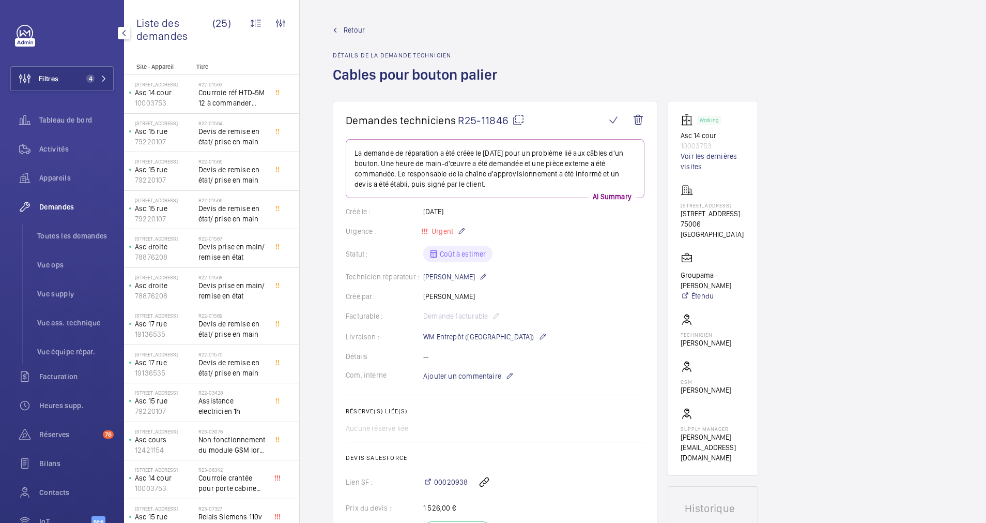
click at [105, 70] on button "Filtres 4" at bounding box center [61, 78] width 103 height 25
click at [97, 74] on button "Filtres 4" at bounding box center [61, 78] width 103 height 25
click at [250, 60] on div "Liste des demandes (25) Statut de l'app. Type de demande Facturable Appareils S…" at bounding box center [211, 31] width 175 height 63
click at [60, 81] on button "Filtres 4" at bounding box center [61, 78] width 103 height 25
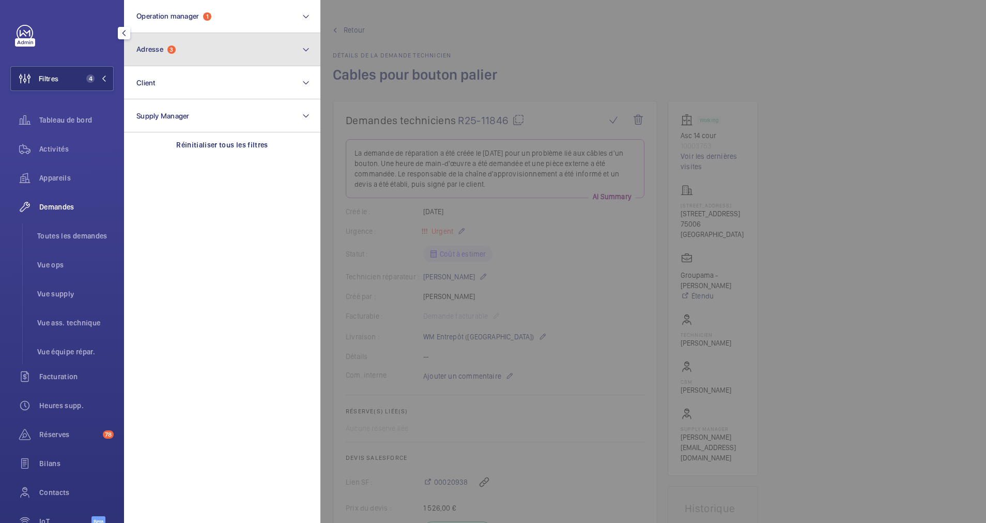
click at [162, 58] on button "Adresse 3" at bounding box center [222, 49] width 196 height 33
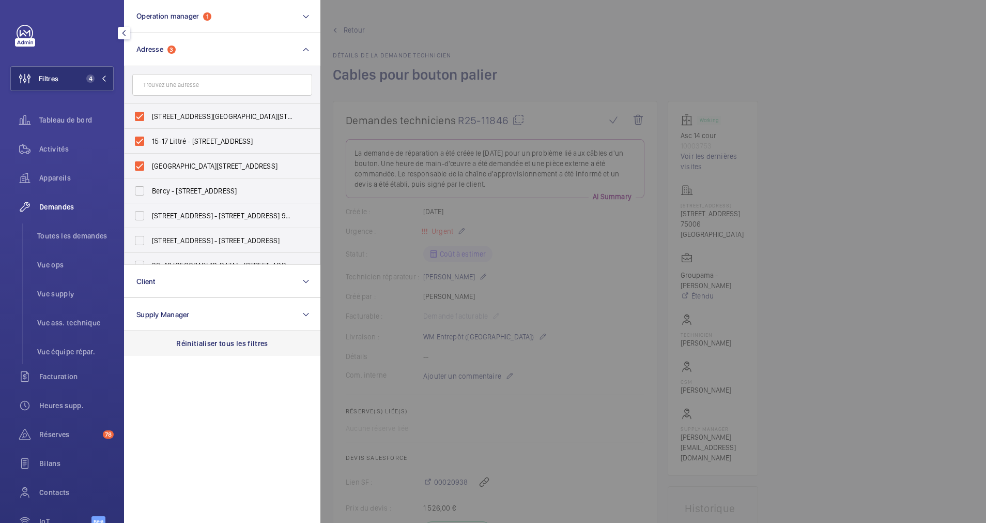
click at [226, 339] on p "Réinitialiser tous les filtres" at bounding box center [222, 343] width 92 height 10
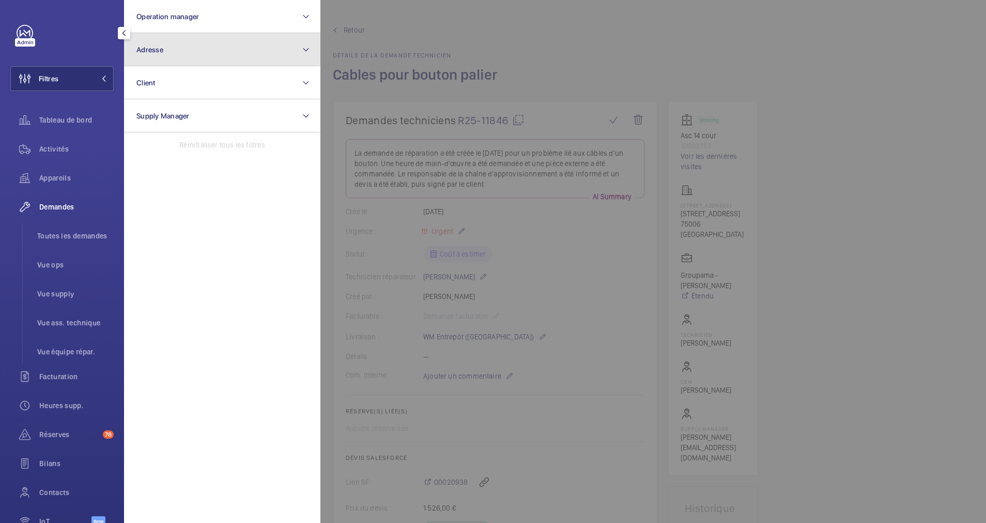
click at [217, 48] on button "Adresse" at bounding box center [222, 49] width 196 height 33
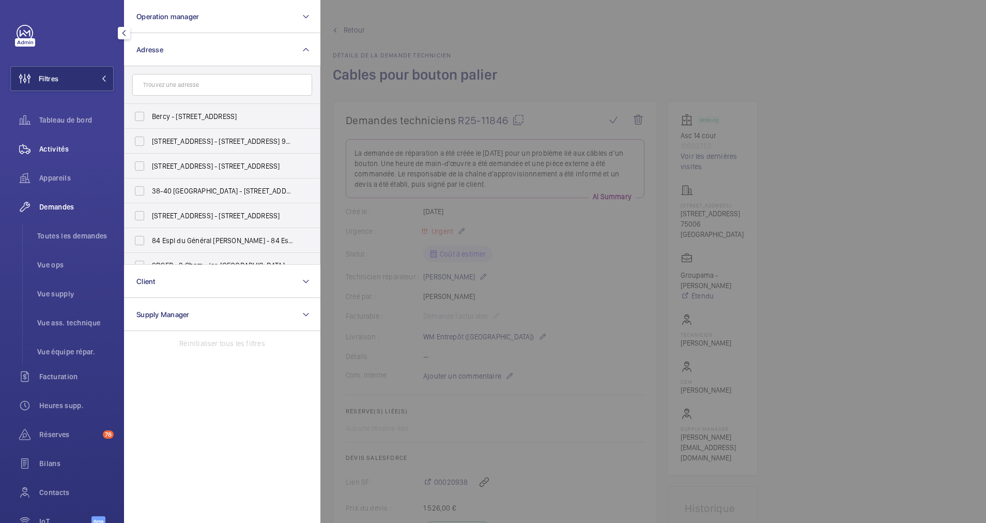
click at [50, 146] on span "Activités" at bounding box center [76, 149] width 74 height 10
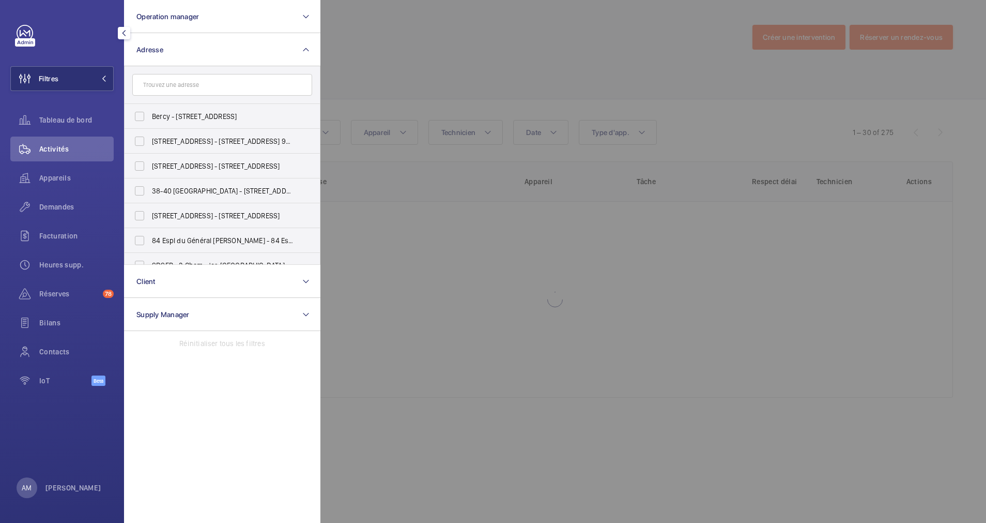
drag, startPoint x: 53, startPoint y: 170, endPoint x: 409, endPoint y: 105, distance: 361.9
click at [53, 170] on div "Appareils" at bounding box center [61, 177] width 103 height 25
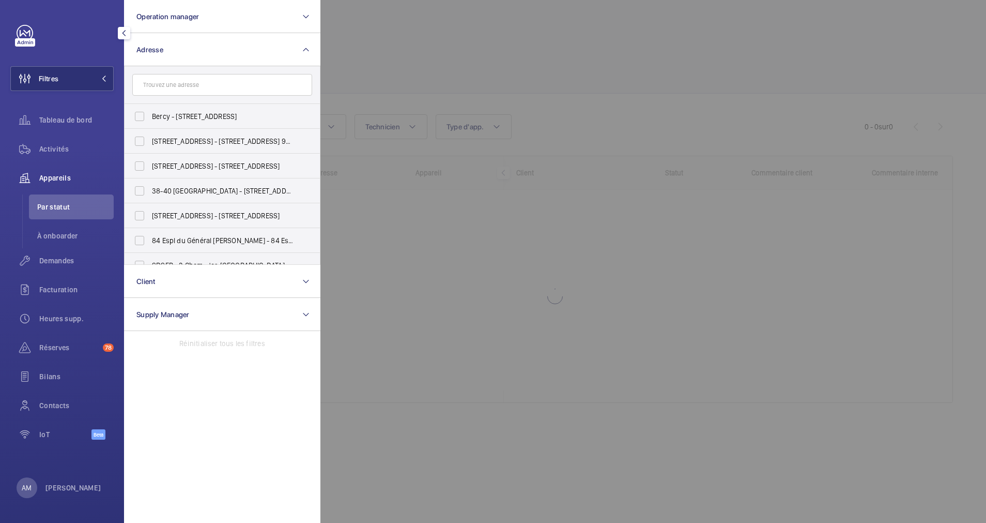
click at [447, 72] on div at bounding box center [814, 261] width 986 height 523
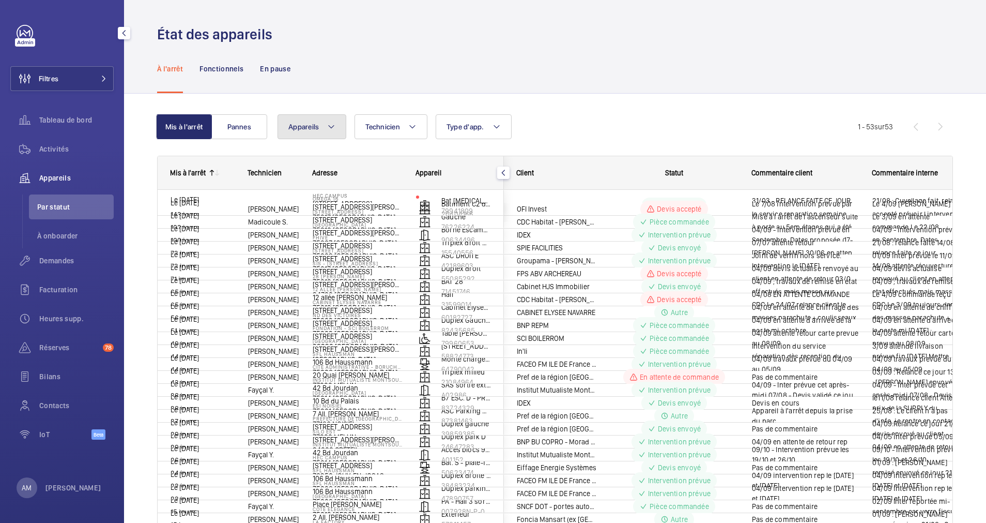
click at [329, 124] on mat-icon at bounding box center [331, 126] width 8 height 12
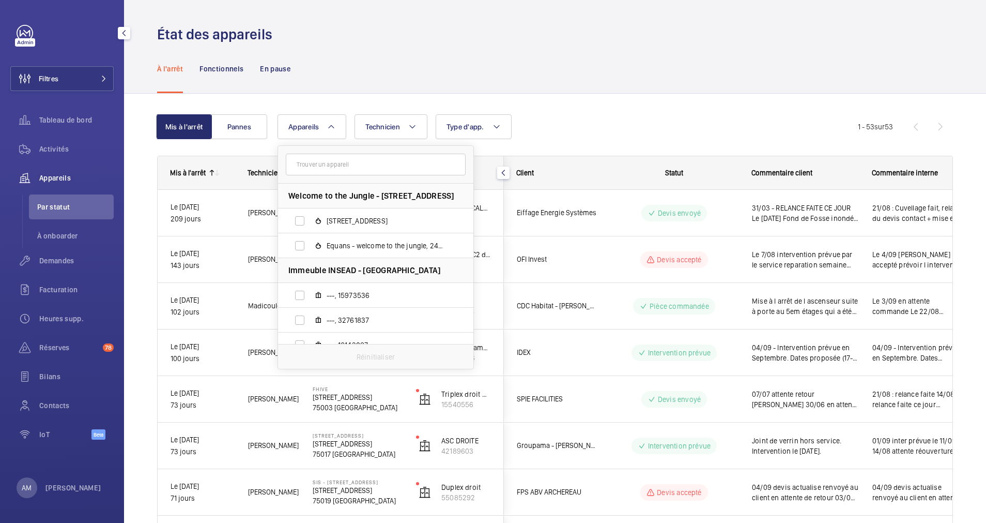
click at [363, 163] on input "text" at bounding box center [376, 165] width 180 height 22
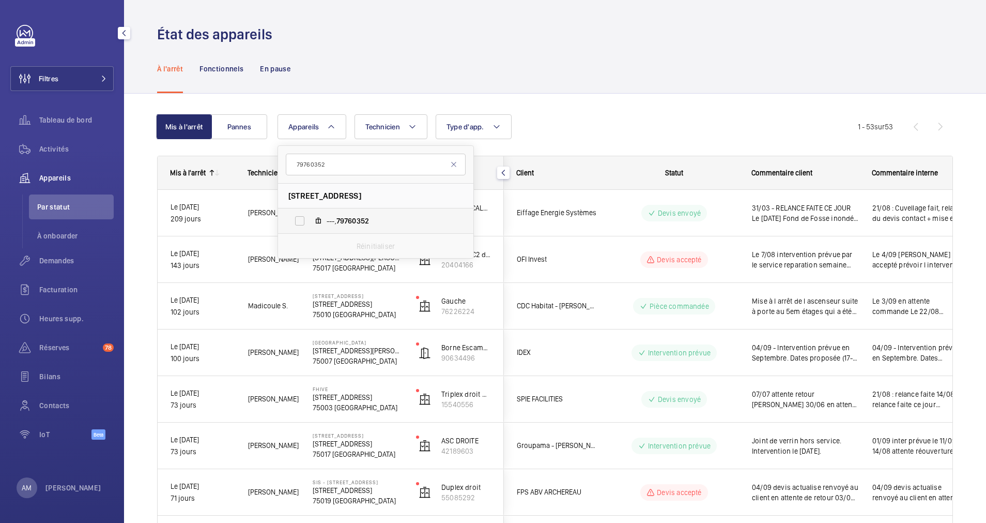
type input "79760352"
drag, startPoint x: 388, startPoint y: 218, endPoint x: 336, endPoint y: 221, distance: 51.8
click at [336, 221] on span "---, 79760352" at bounding box center [387, 221] width 120 height 10
copy span ", 79760352"
click at [306, 220] on label "---, 79760352" at bounding box center [367, 220] width 179 height 25
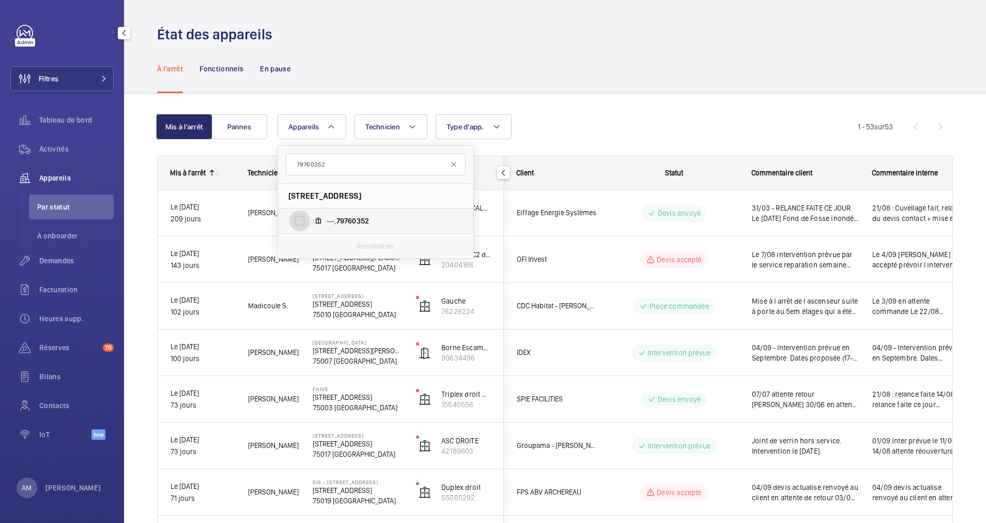
click at [306, 220] on input "---, 79760352" at bounding box center [300, 220] width 21 height 21
checkbox input "true"
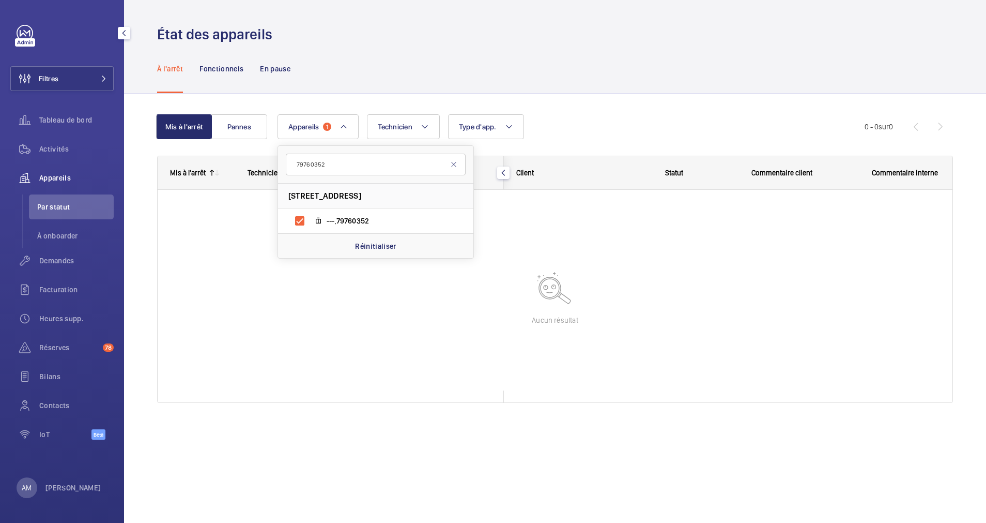
click at [581, 120] on div "Appareils 1 79760352 [STREET_ADDRESS] ---, 79760352 Réinitialiser Technicien Ty…" at bounding box center [571, 126] width 587 height 25
click at [227, 77] on div "Fonctionnels" at bounding box center [222, 68] width 44 height 49
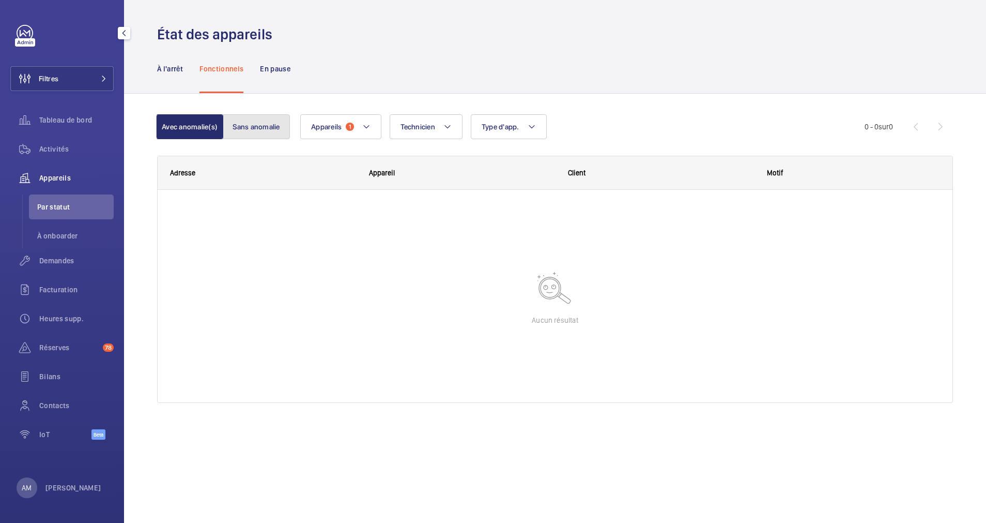
click at [263, 126] on button "Sans anomalie" at bounding box center [256, 126] width 67 height 25
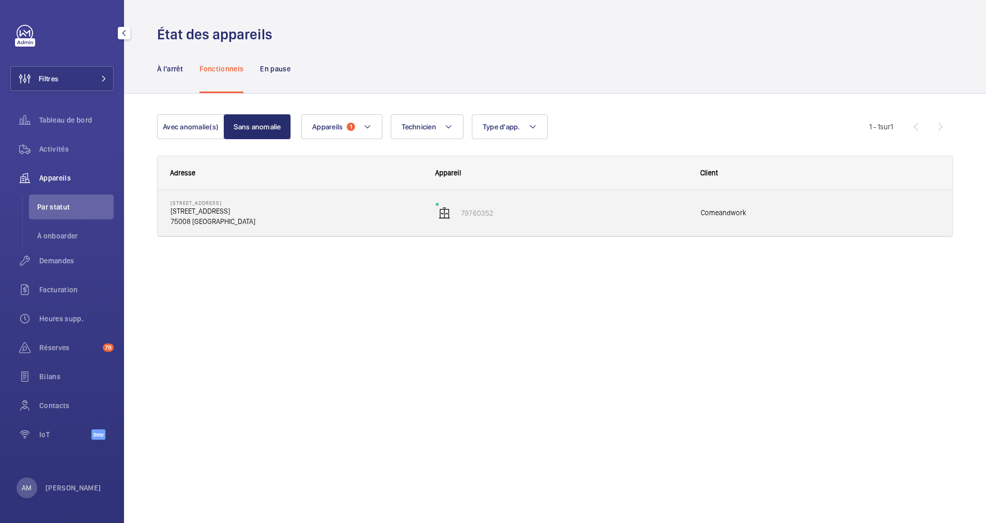
drag, startPoint x: 242, startPoint y: 210, endPoint x: 183, endPoint y: 212, distance: 59.5
click at [183, 212] on p "[STREET_ADDRESS]" at bounding box center [297, 211] width 252 height 10
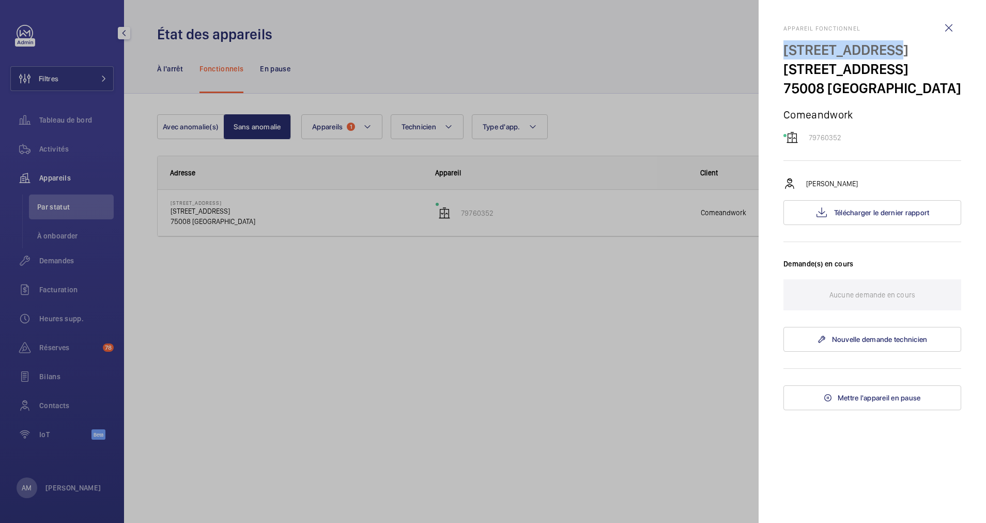
drag, startPoint x: 785, startPoint y: 50, endPoint x: 874, endPoint y: 49, distance: 88.9
click at [874, 49] on p "[STREET_ADDRESS]" at bounding box center [873, 49] width 178 height 19
copy p "[STREET_ADDRESS]"
click at [100, 75] on div at bounding box center [493, 261] width 986 height 523
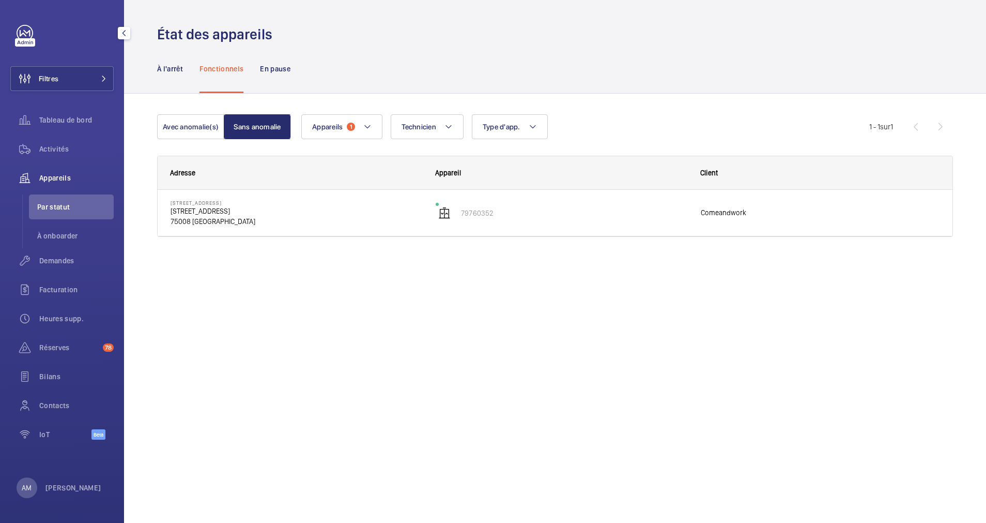
click at [100, 75] on div at bounding box center [493, 261] width 986 height 523
click at [102, 74] on button "Filtres" at bounding box center [61, 78] width 103 height 25
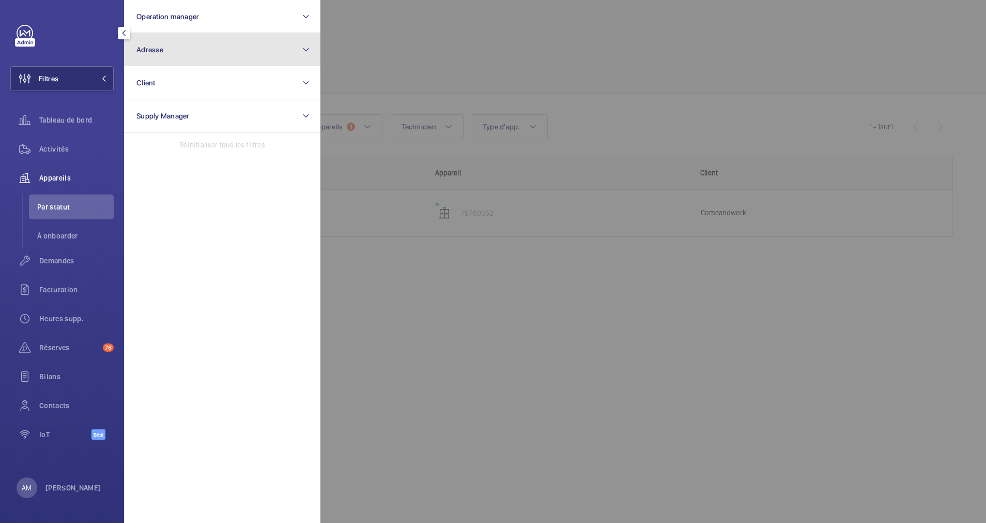
click at [251, 52] on button "Adresse" at bounding box center [222, 49] width 196 height 33
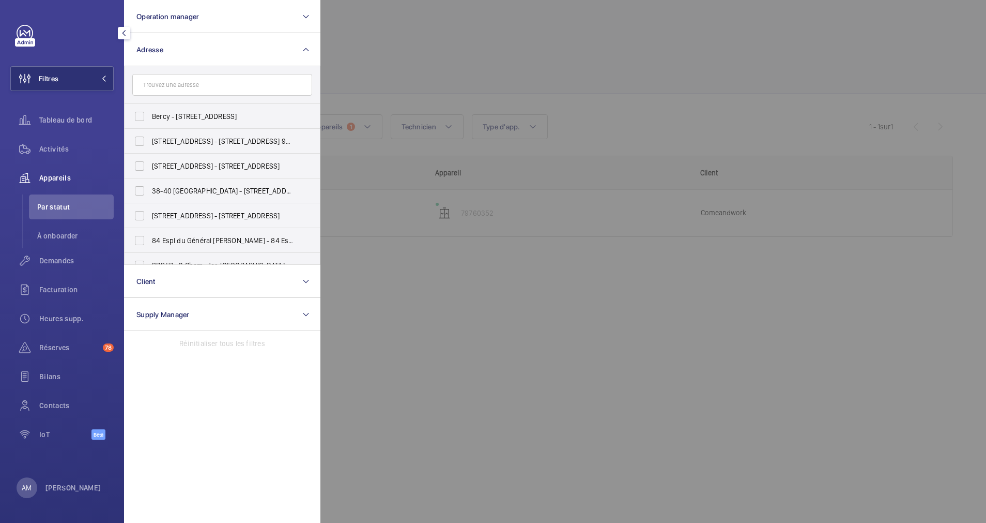
click at [181, 88] on input "text" at bounding box center [222, 85] width 180 height 22
click at [409, 104] on div at bounding box center [814, 261] width 986 height 523
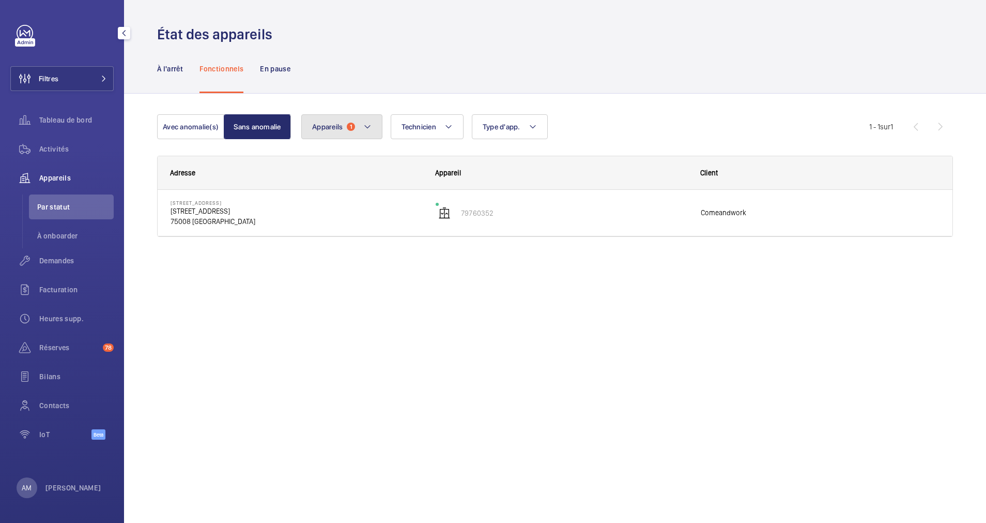
click at [370, 131] on mat-icon at bounding box center [367, 126] width 8 height 12
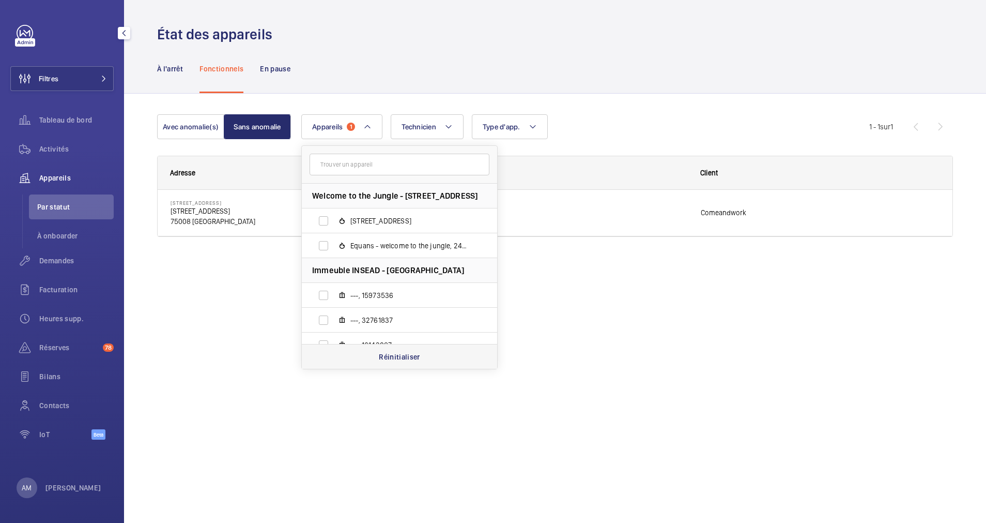
click at [389, 352] on p "Réinitialiser" at bounding box center [399, 357] width 41 height 10
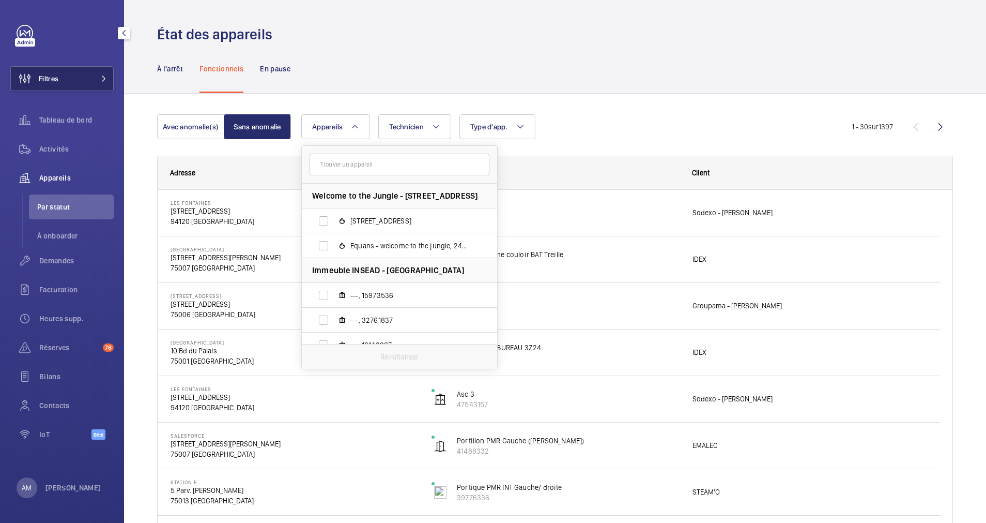
click at [92, 83] on button "Filtres" at bounding box center [61, 78] width 103 height 25
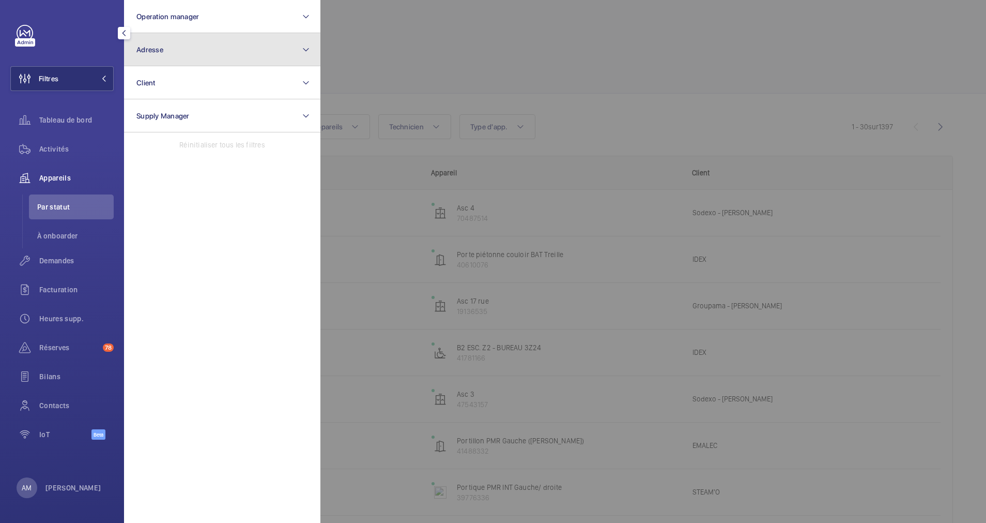
click at [238, 53] on button "Adresse" at bounding box center [222, 49] width 196 height 33
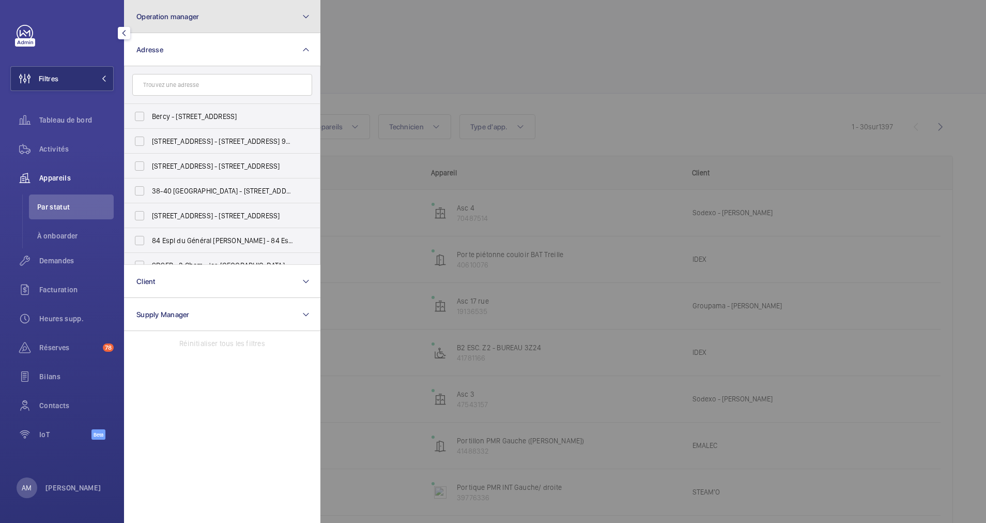
click at [221, 20] on button "Operation manager" at bounding box center [222, 16] width 196 height 33
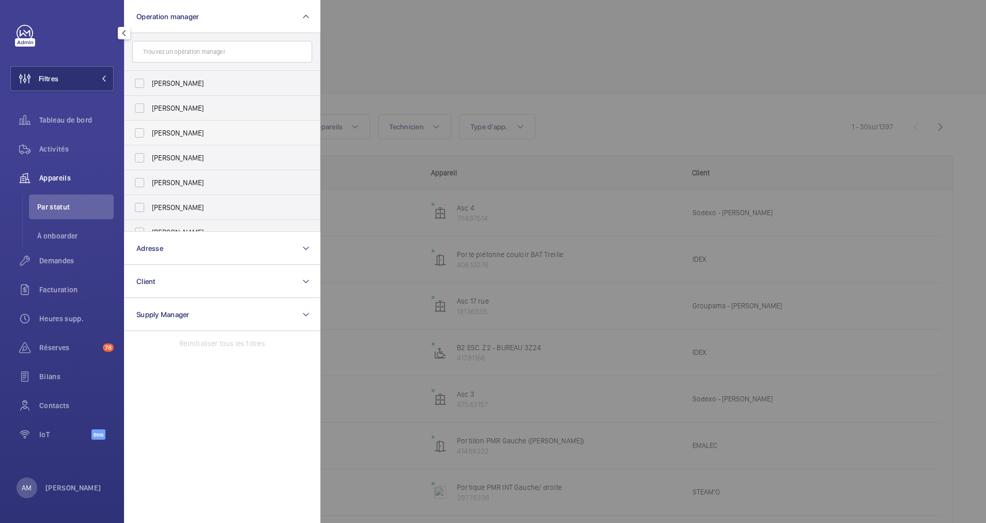
click at [134, 128] on label "[PERSON_NAME]" at bounding box center [215, 132] width 180 height 25
click at [134, 128] on input "[PERSON_NAME]" at bounding box center [139, 133] width 21 height 21
checkbox input "true"
click at [466, 51] on div at bounding box center [814, 261] width 986 height 523
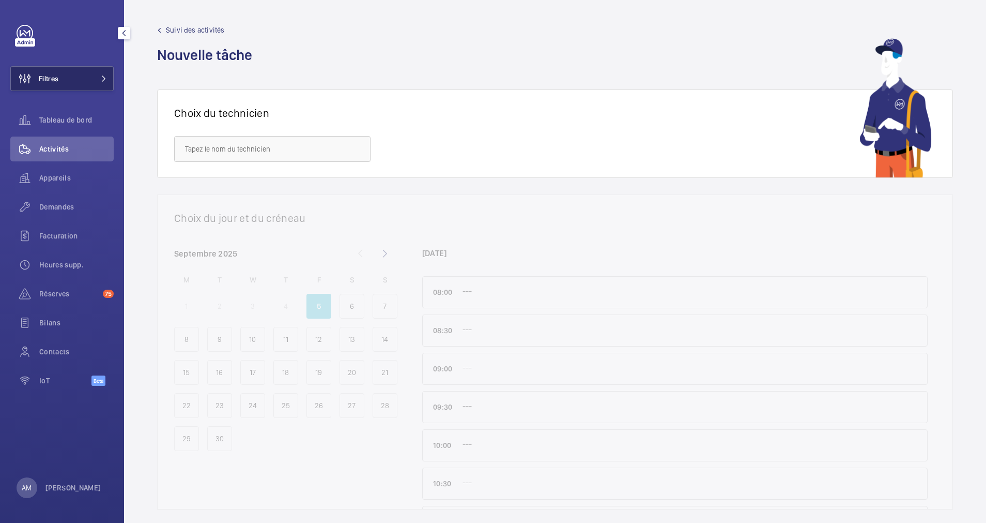
click at [94, 72] on button "Filtres" at bounding box center [61, 78] width 103 height 25
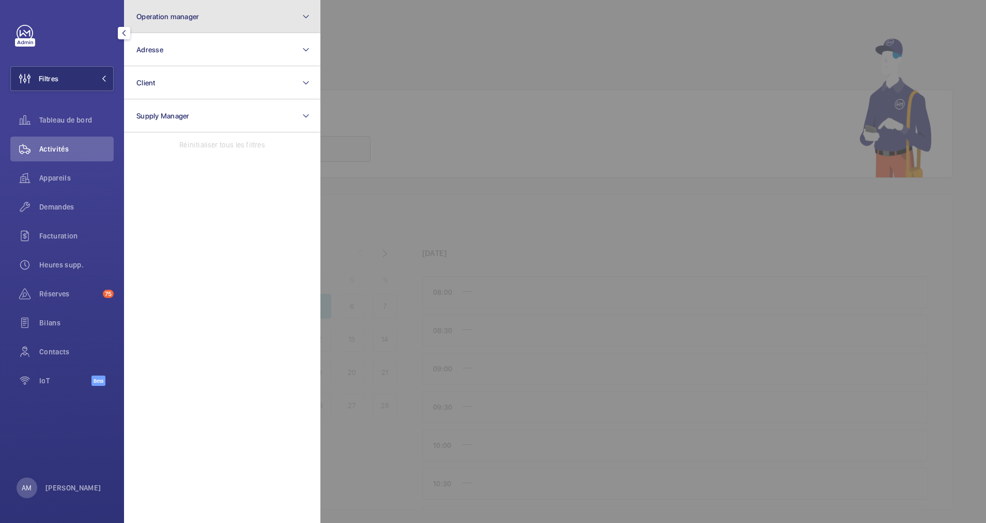
click at [217, 21] on button "Operation manager" at bounding box center [222, 16] width 196 height 33
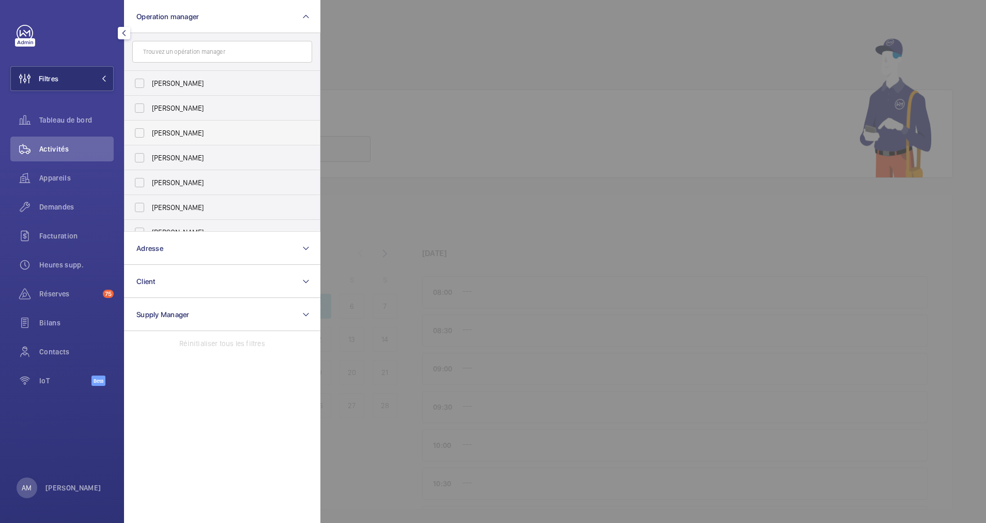
click at [160, 130] on span "[PERSON_NAME]" at bounding box center [223, 133] width 142 height 10
click at [150, 130] on input "[PERSON_NAME]" at bounding box center [139, 133] width 21 height 21
checkbox input "true"
click at [58, 173] on span "Appareils" at bounding box center [76, 178] width 74 height 10
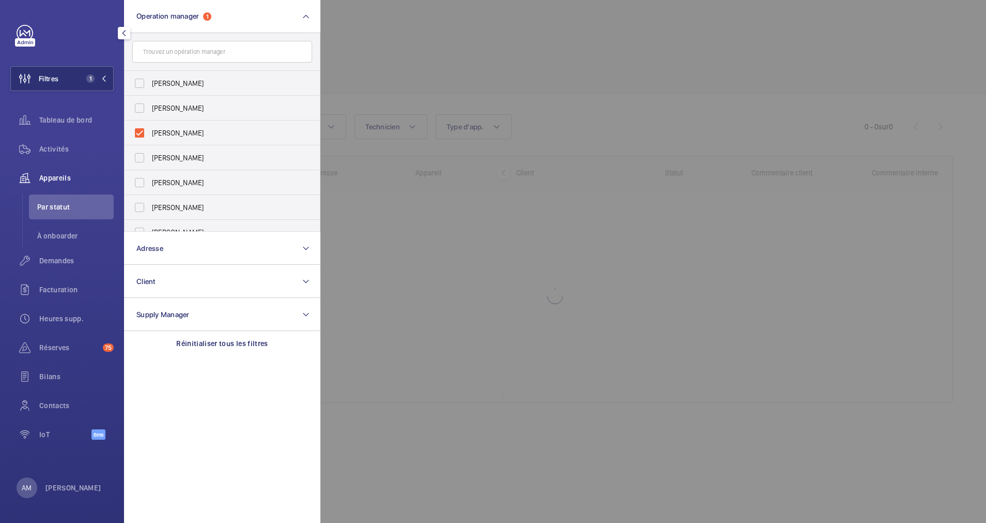
click at [410, 21] on div at bounding box center [814, 261] width 986 height 523
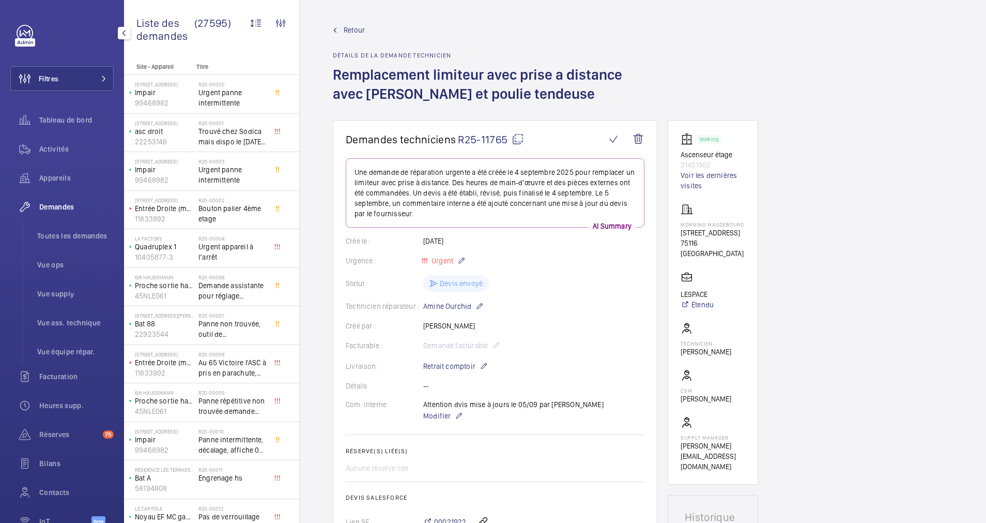
drag, startPoint x: 59, startPoint y: 74, endPoint x: 117, endPoint y: 72, distance: 57.9
click at [59, 74] on button "Filtres" at bounding box center [61, 78] width 103 height 25
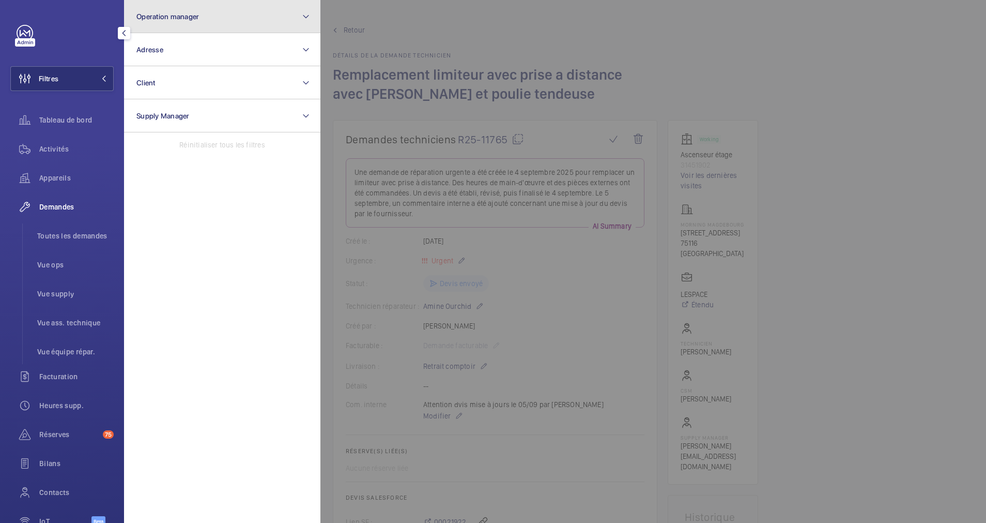
click at [231, 20] on button "Operation manager" at bounding box center [222, 16] width 196 height 33
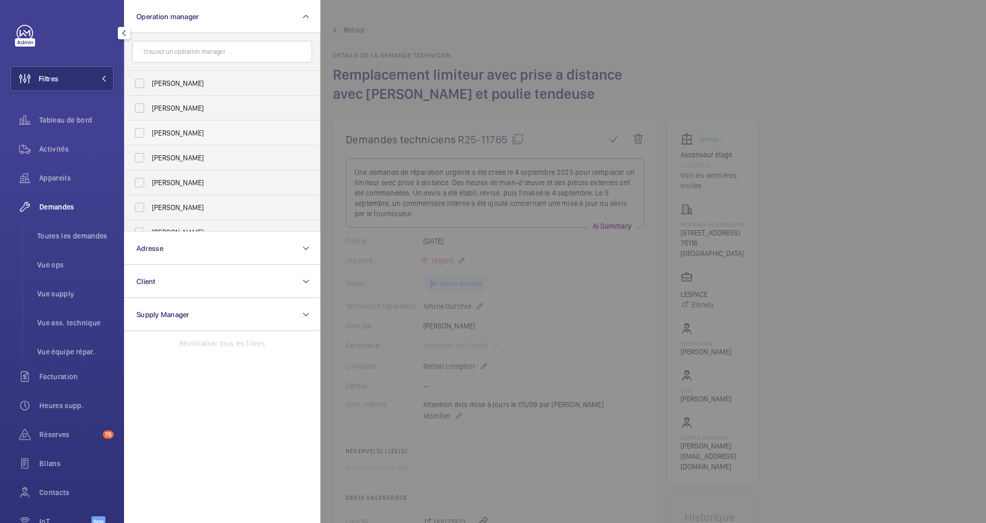
click at [140, 131] on label "[PERSON_NAME]" at bounding box center [215, 132] width 180 height 25
click at [140, 131] on input "[PERSON_NAME]" at bounding box center [139, 133] width 21 height 21
checkbox input "true"
click at [63, 174] on span "Appareils" at bounding box center [76, 178] width 74 height 10
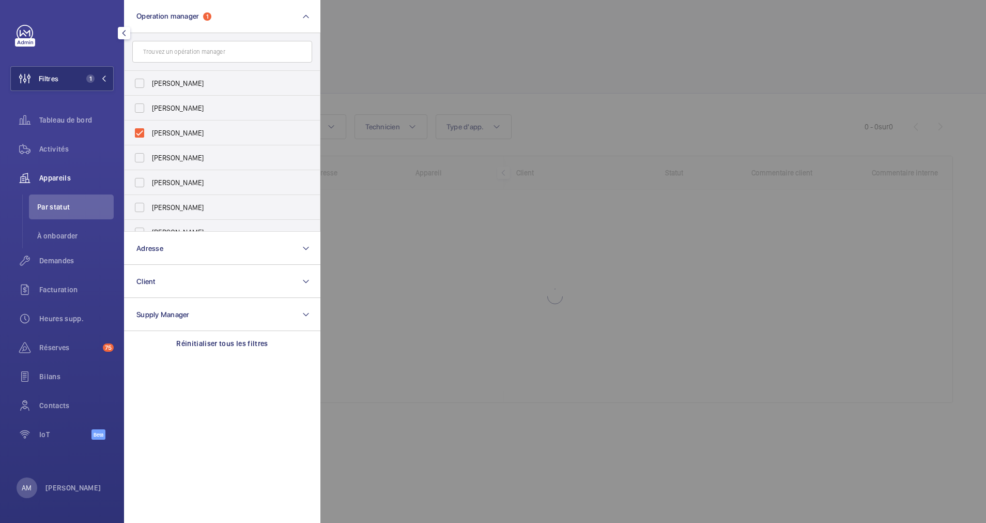
click at [451, 54] on div at bounding box center [814, 261] width 986 height 523
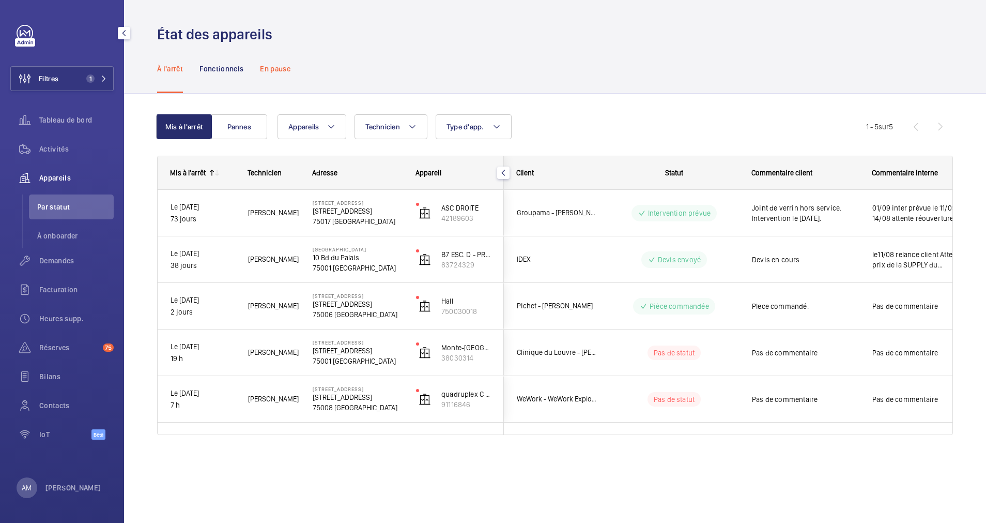
click at [276, 67] on p "En pause" at bounding box center [275, 69] width 31 height 10
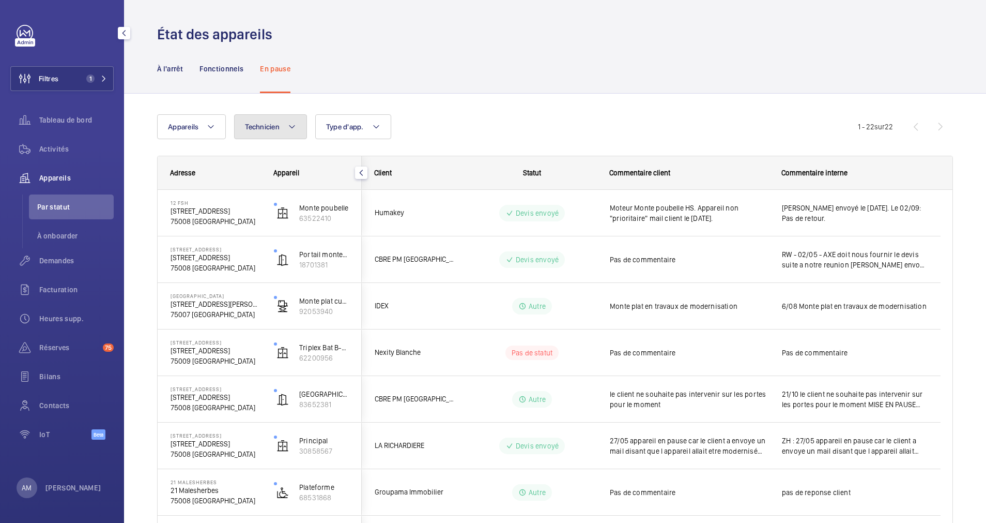
click at [290, 126] on mat-icon at bounding box center [292, 126] width 8 height 12
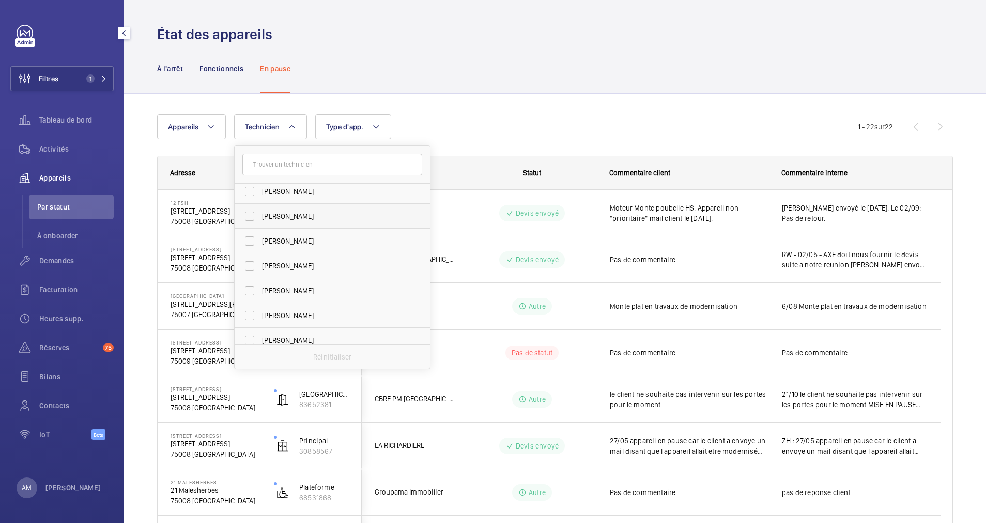
scroll to position [465, 0]
click at [327, 156] on input "text" at bounding box center [332, 165] width 180 height 22
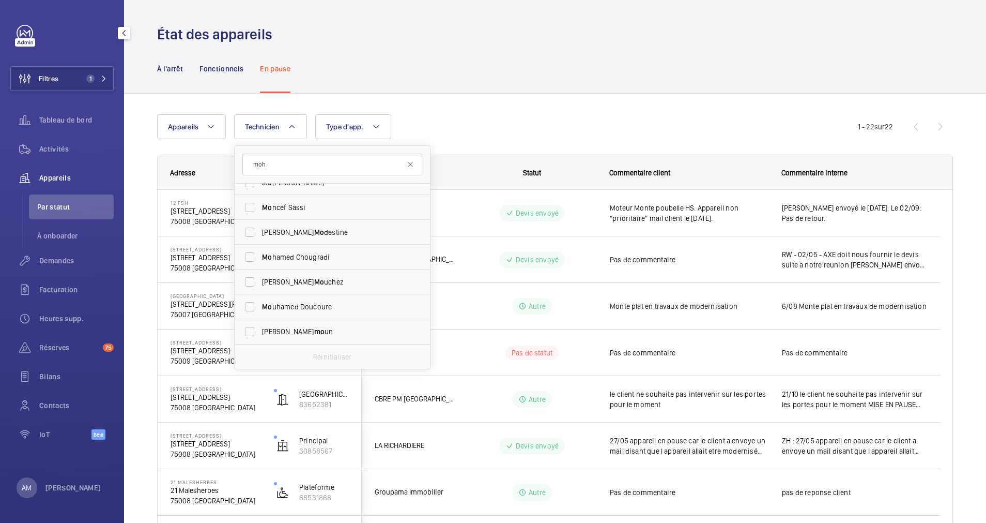
scroll to position [0, 0]
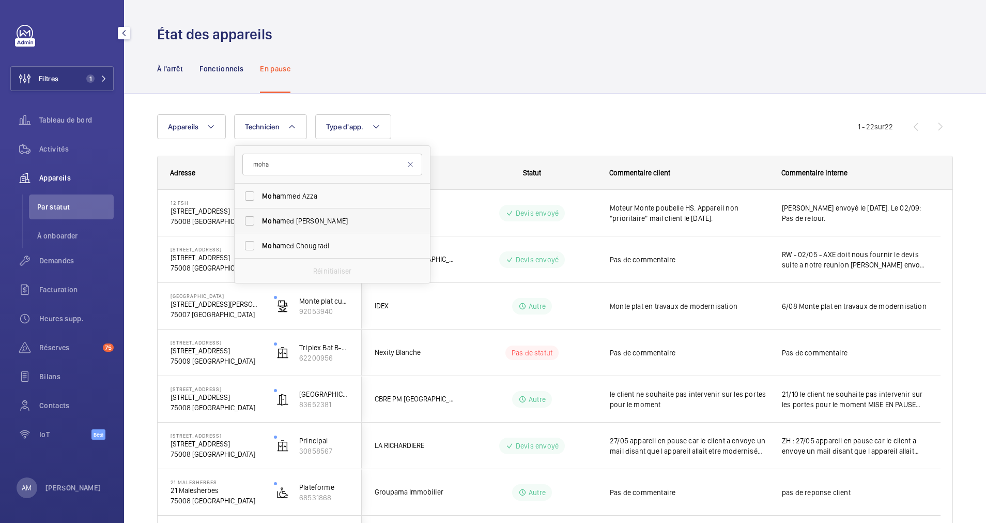
type input "moha"
click at [285, 225] on span "Moha med Youbi" at bounding box center [333, 221] width 142 height 10
click at [260, 225] on input "Moha med Youbi" at bounding box center [249, 220] width 21 height 21
checkbox input "true"
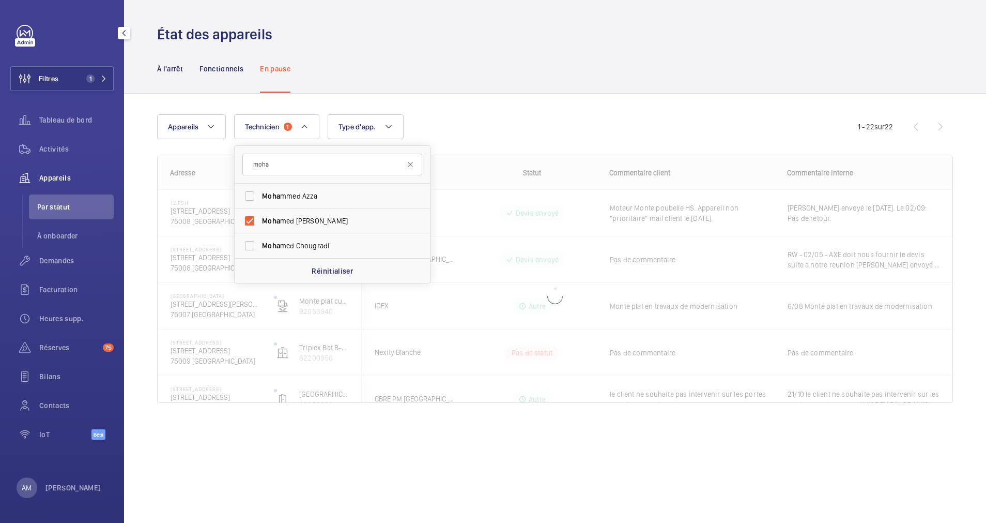
click at [536, 133] on div "Appareils Technicien 1 moha Moha mmed Azza Moha med Youbi Moha med Chougradi Ré…" at bounding box center [507, 126] width 701 height 25
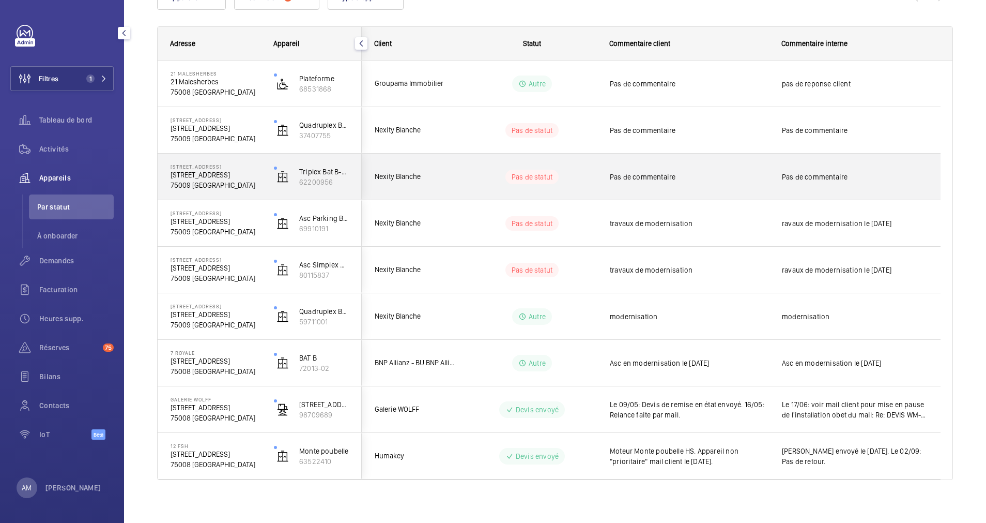
scroll to position [136, 0]
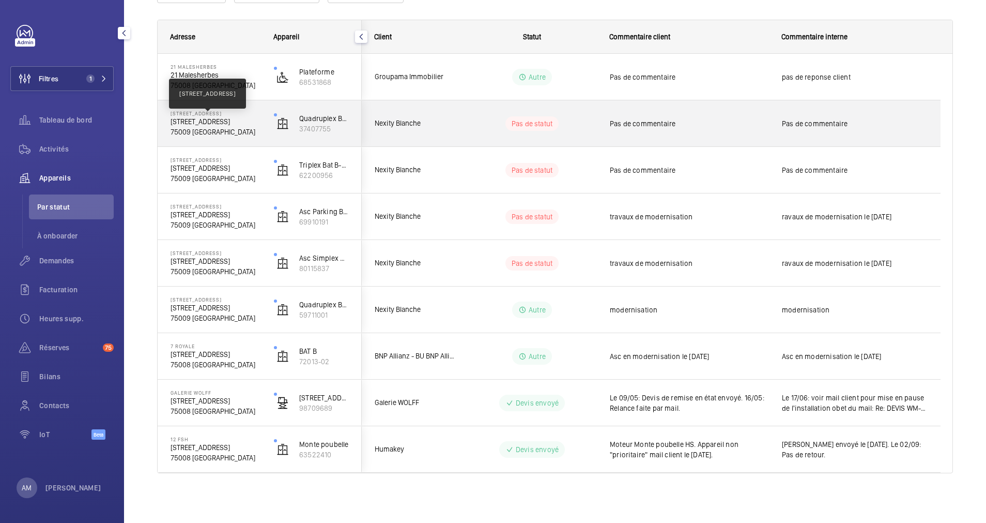
click at [238, 123] on p "32-38 Rue Blanche, 75009 PARIS" at bounding box center [216, 121] width 90 height 10
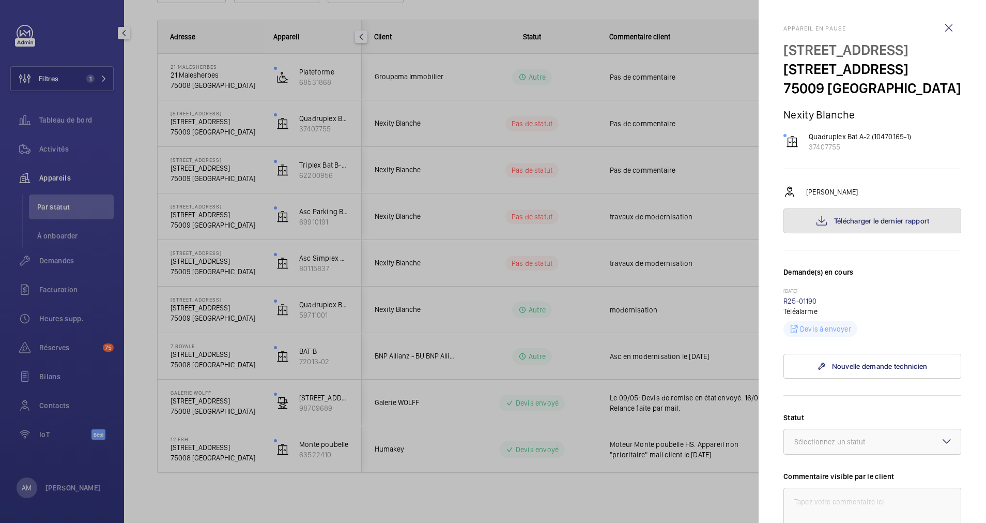
click at [870, 233] on button "Télécharger le dernier rapport" at bounding box center [873, 220] width 178 height 25
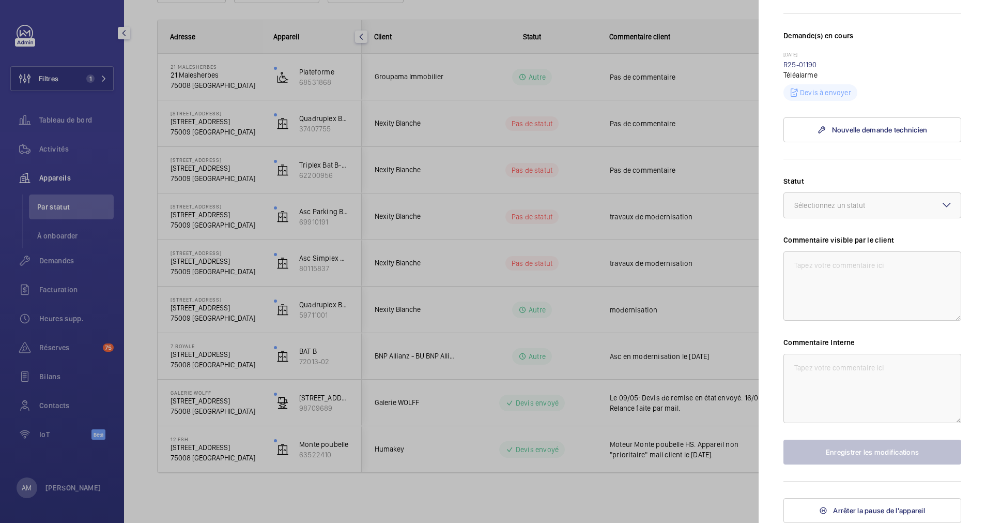
scroll to position [255, 0]
click at [871, 514] on button "Arrêter la pause de l'appareil" at bounding box center [873, 510] width 178 height 25
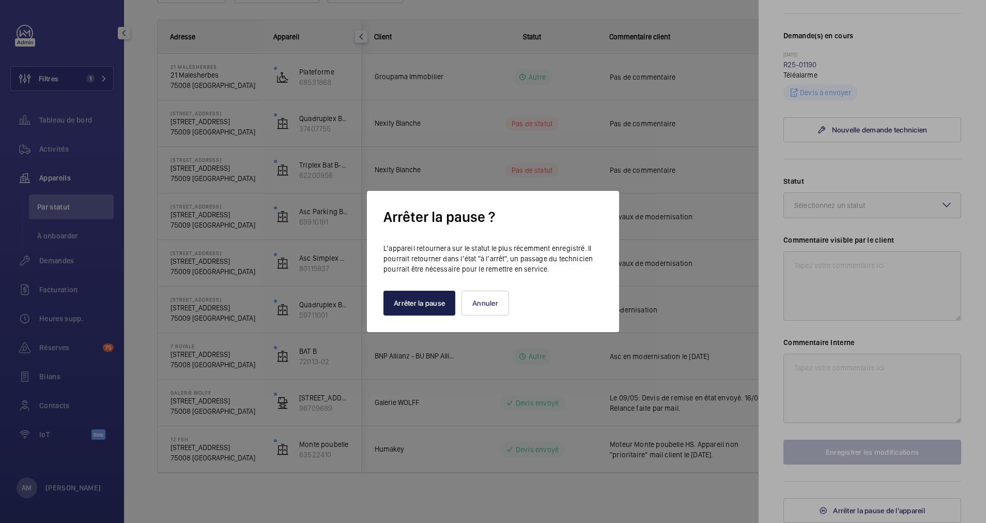
click at [421, 303] on button "Arrêter la pause" at bounding box center [420, 303] width 72 height 25
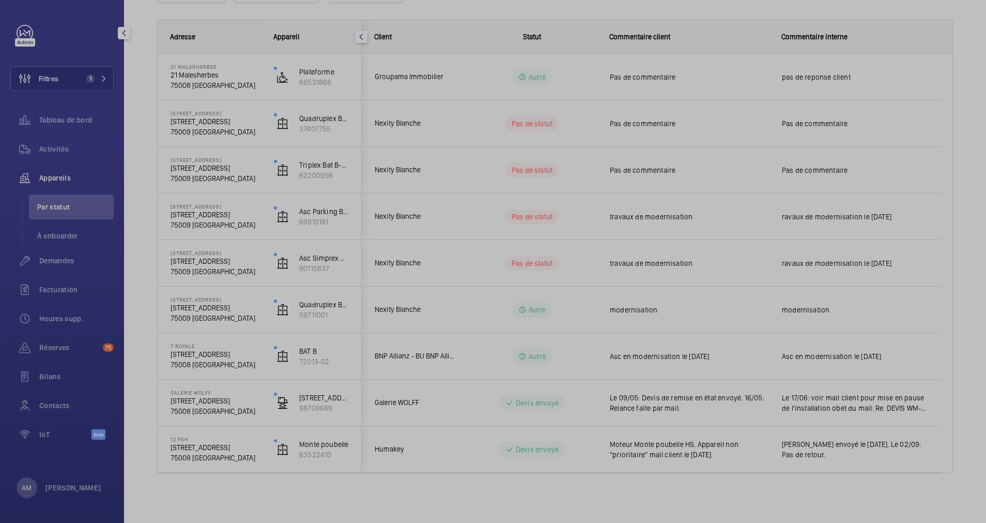
scroll to position [89, 0]
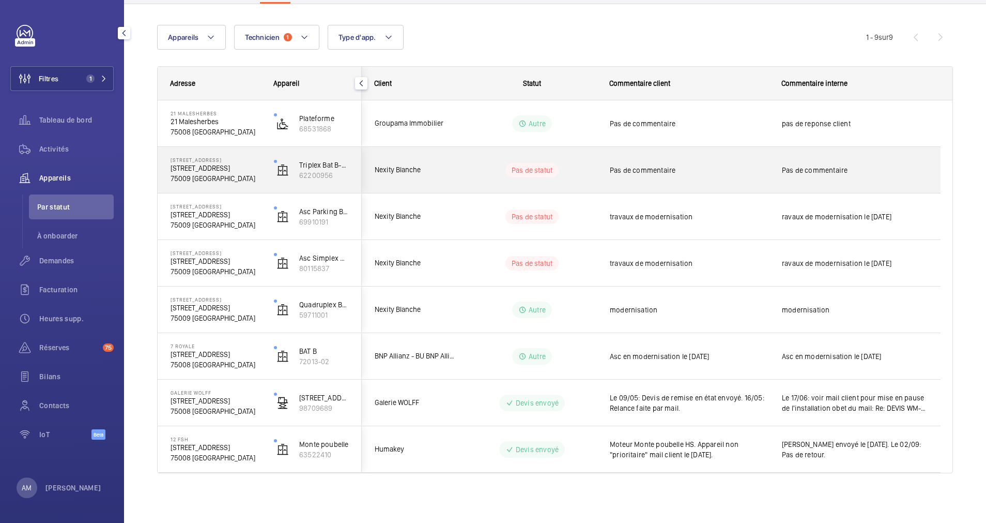
click at [232, 178] on p "75009 [GEOGRAPHIC_DATA]" at bounding box center [216, 178] width 90 height 10
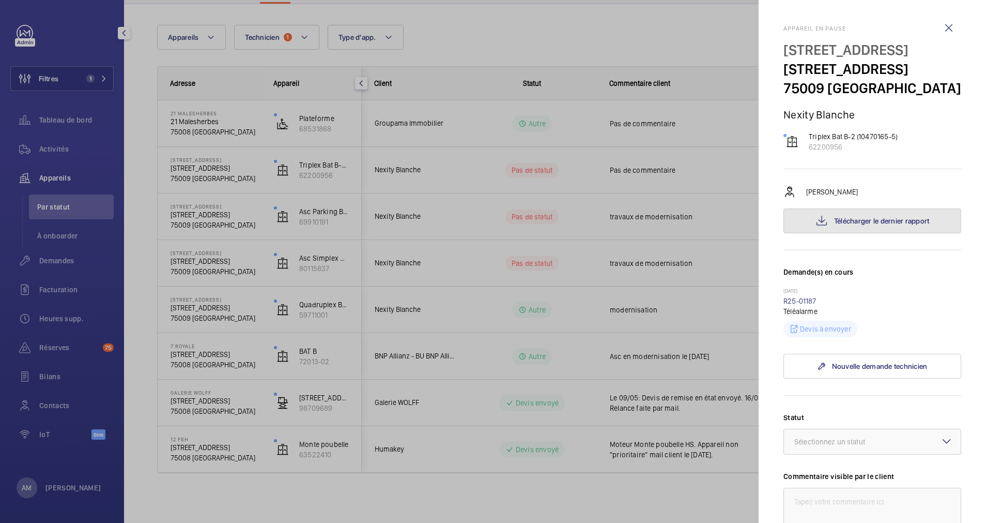
click at [877, 233] on button "Télécharger le dernier rapport" at bounding box center [873, 220] width 178 height 25
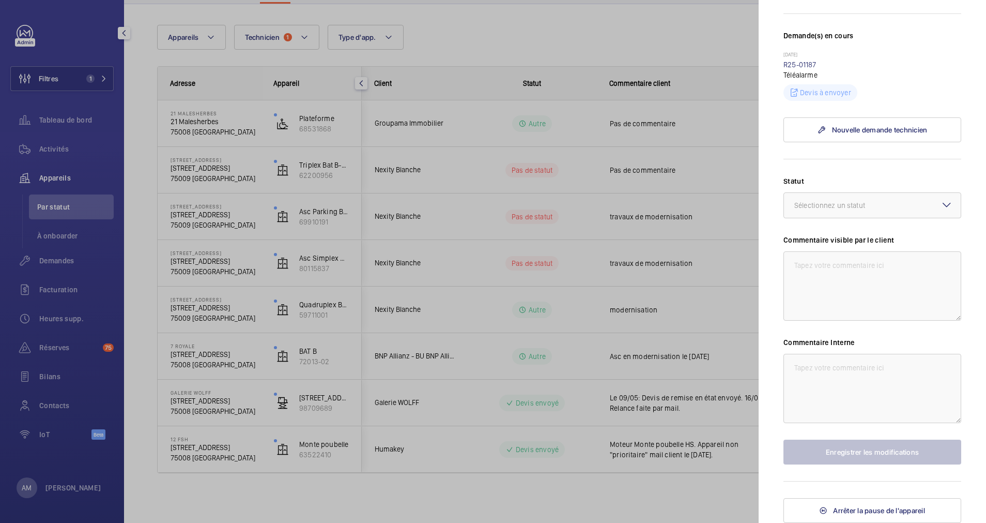
scroll to position [255, 0]
click at [868, 508] on span "Arrêter la pause de l'appareil" at bounding box center [879, 510] width 92 height 8
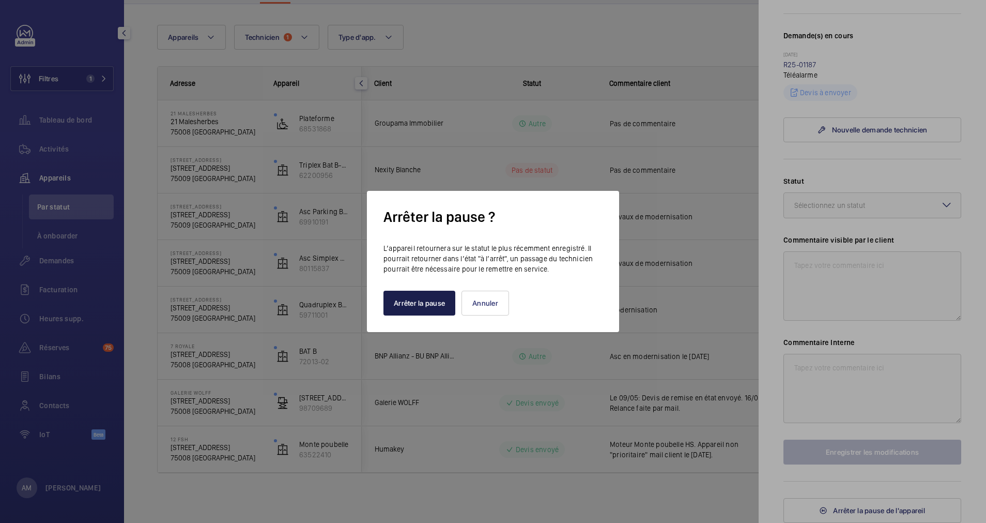
click at [427, 300] on button "Arrêter la pause" at bounding box center [420, 303] width 72 height 25
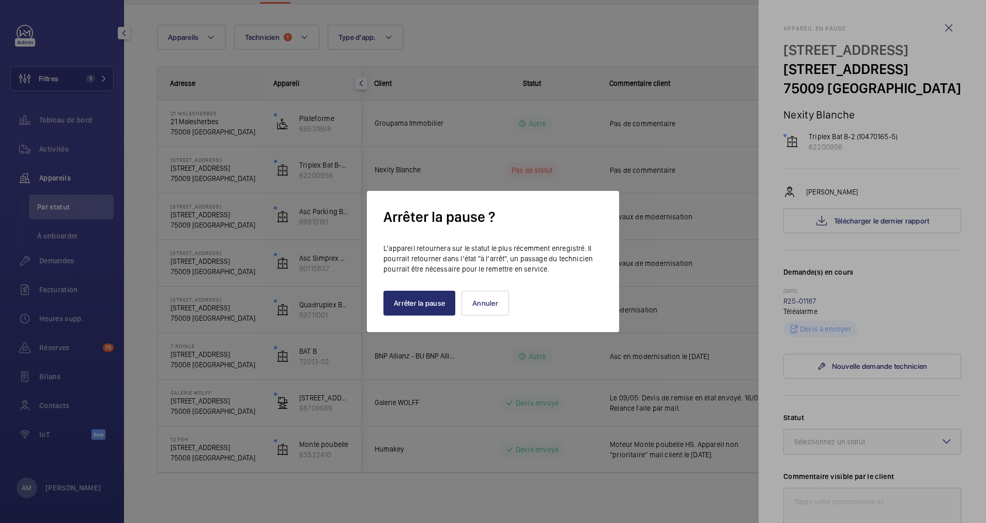
scroll to position [43, 0]
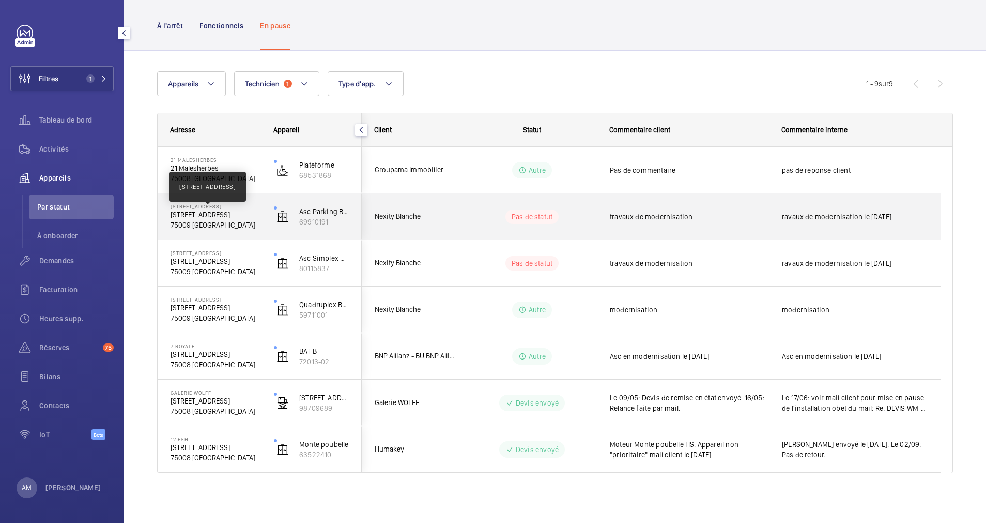
click at [252, 216] on p "32-38 Rue Blanche, 75009 PARIS" at bounding box center [216, 214] width 90 height 10
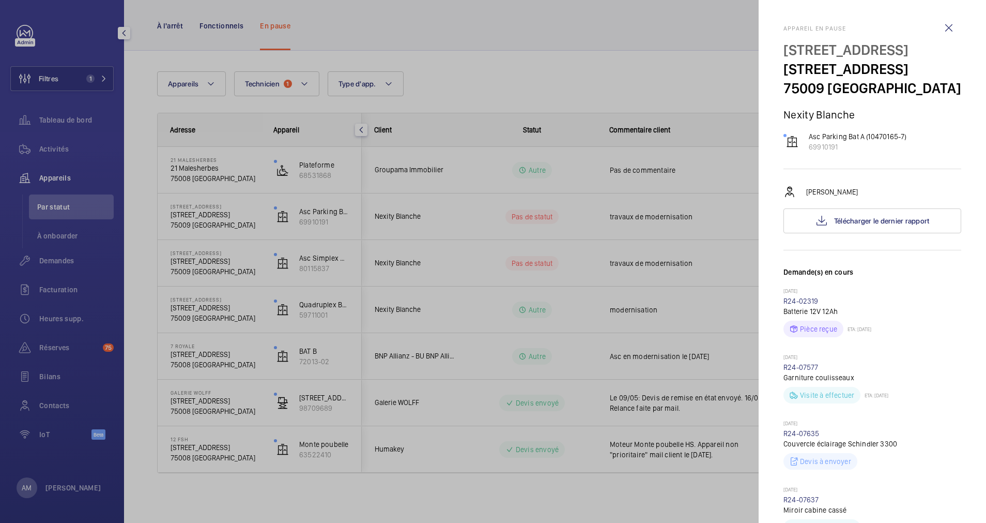
click at [238, 301] on div at bounding box center [493, 261] width 986 height 523
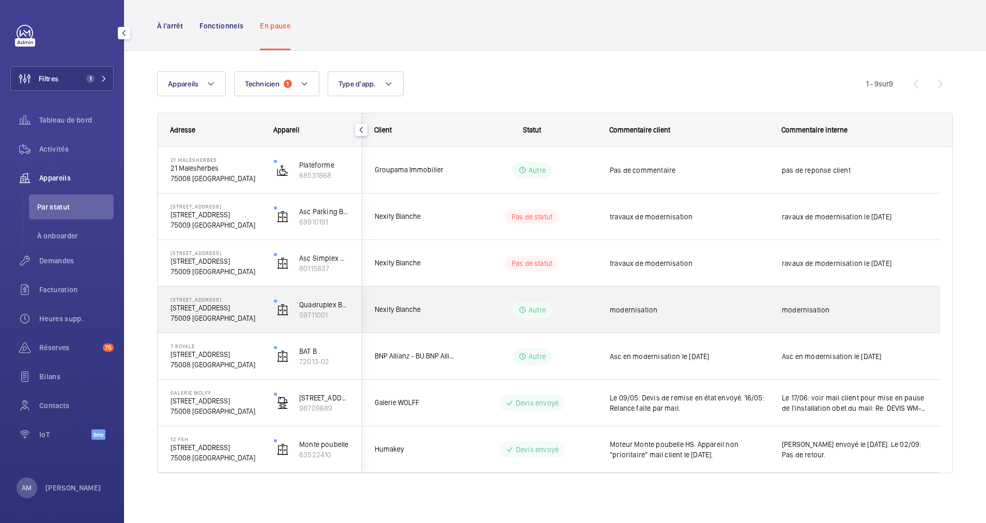
click at [215, 301] on p "32-38 Rue Blanche" at bounding box center [216, 299] width 90 height 6
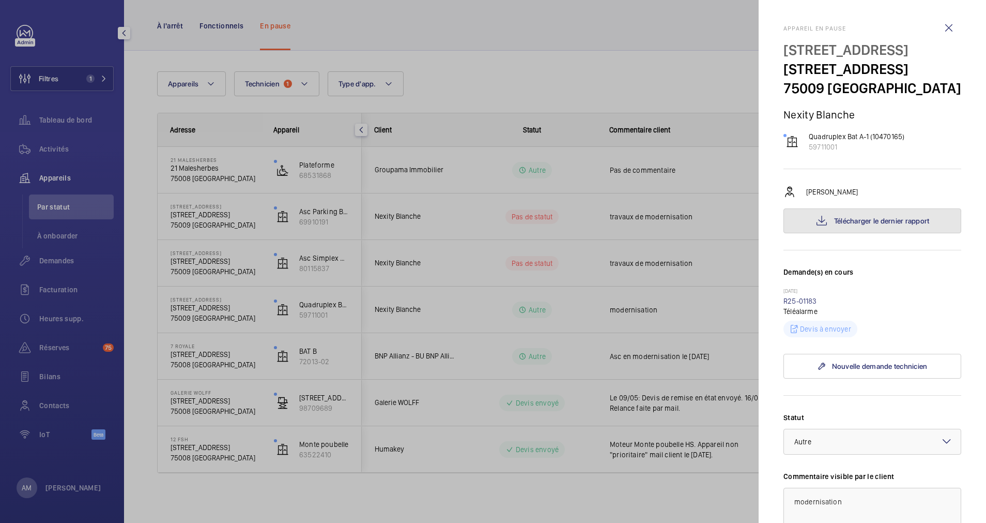
click at [860, 225] on span "Télécharger le dernier rapport" at bounding box center [882, 221] width 96 height 8
click at [425, 324] on div at bounding box center [493, 261] width 986 height 523
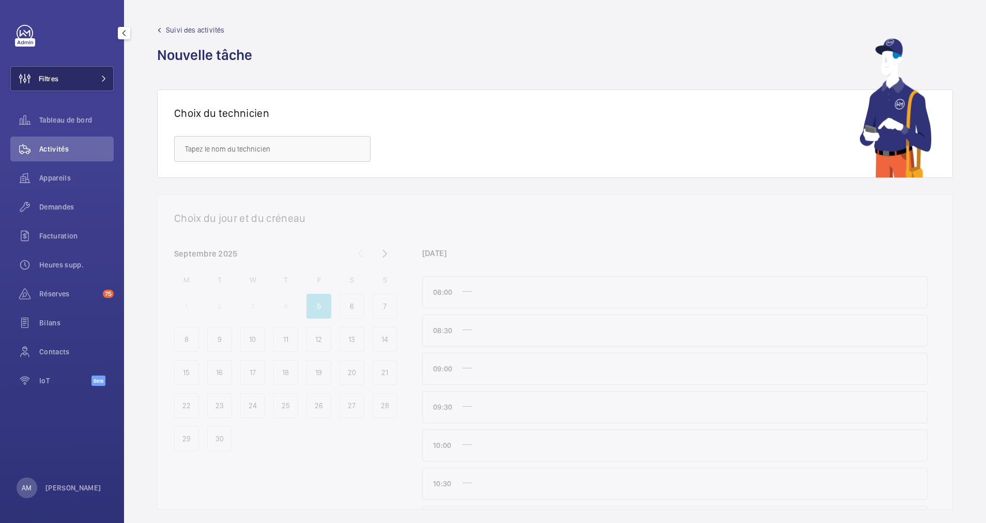
click at [62, 74] on button "Filtres" at bounding box center [61, 78] width 103 height 25
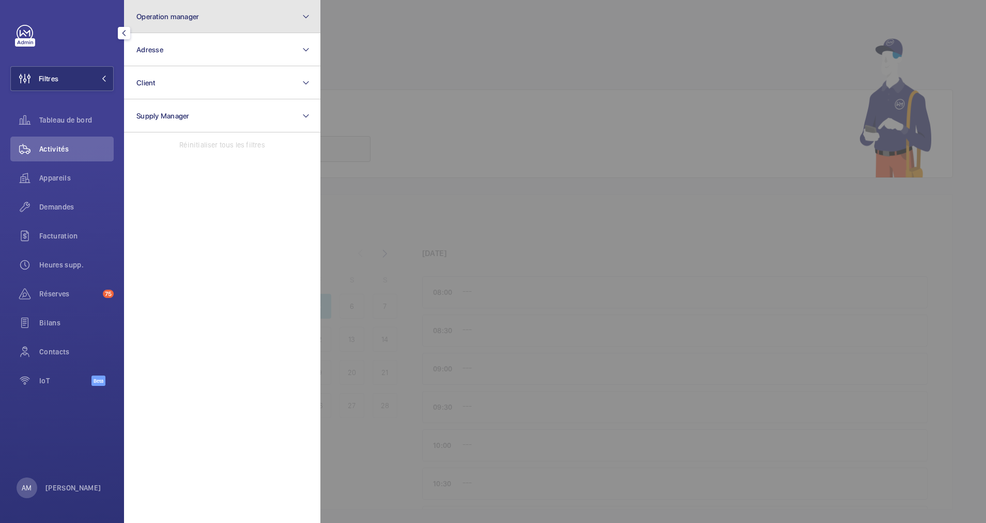
click at [186, 22] on button "Operation manager" at bounding box center [222, 16] width 196 height 33
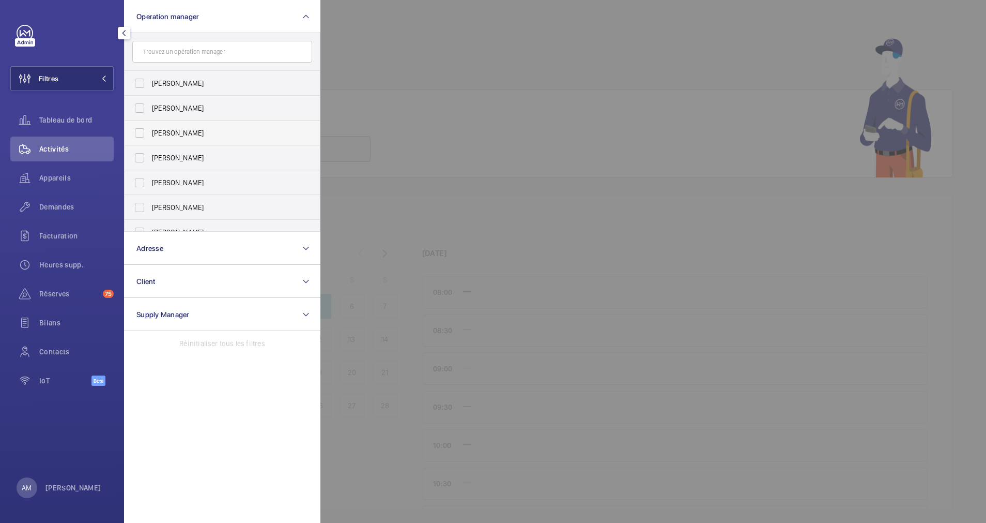
click at [142, 128] on label "[PERSON_NAME]" at bounding box center [215, 132] width 180 height 25
click at [142, 128] on input "[PERSON_NAME]" at bounding box center [139, 133] width 21 height 21
checkbox input "true"
click at [60, 180] on span "Appareils" at bounding box center [76, 178] width 74 height 10
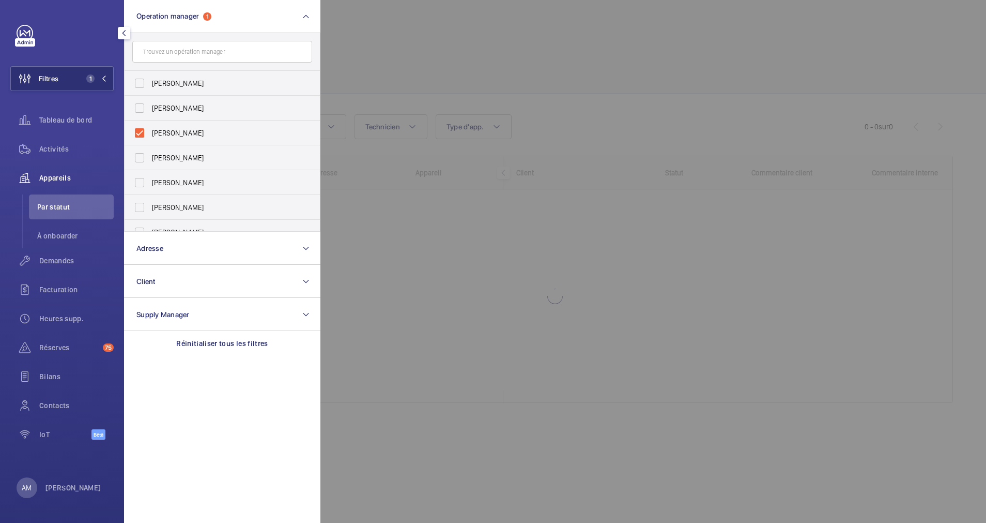
click at [532, 64] on div at bounding box center [814, 261] width 986 height 523
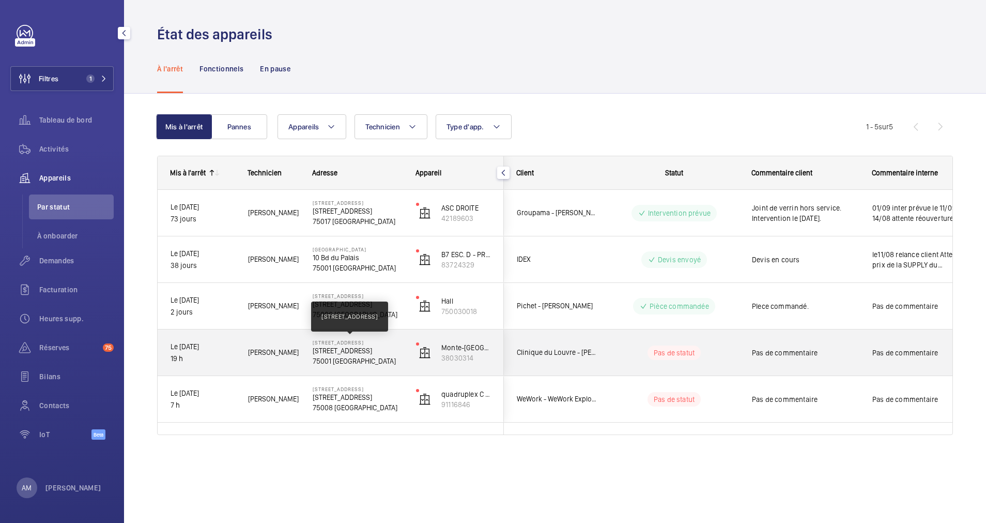
click at [348, 342] on p "[STREET_ADDRESS]" at bounding box center [358, 342] width 90 height 6
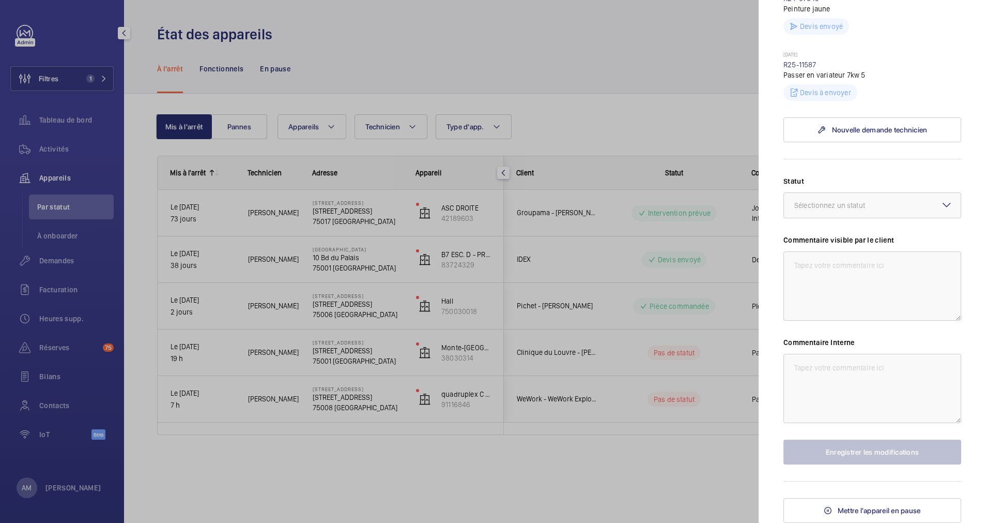
scroll to position [391, 0]
click at [862, 260] on textarea at bounding box center [873, 285] width 178 height 69
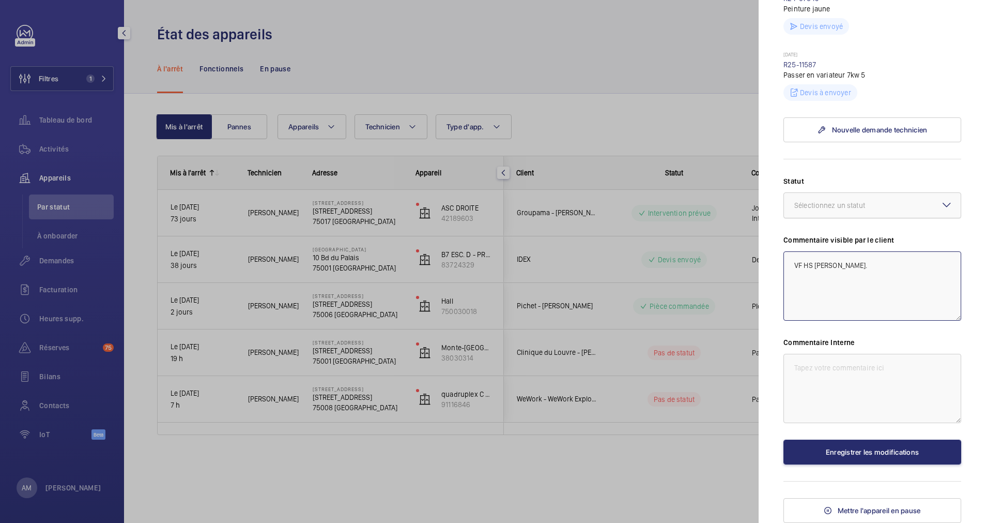
drag, startPoint x: 893, startPoint y: 212, endPoint x: 887, endPoint y: 206, distance: 8.8
click at [893, 210] on div at bounding box center [872, 205] width 177 height 25
click at [849, 254] on div "Devis envoyé" at bounding box center [872, 262] width 177 height 25
drag, startPoint x: 864, startPoint y: 259, endPoint x: 781, endPoint y: 266, distance: 83.6
click at [781, 266] on mat-sidenav "Appareil à l'arrêt 17 Rue des Prêtres Saint-Germain l'Auxerrois 17 Rue des Prêt…" at bounding box center [872, 261] width 227 height 523
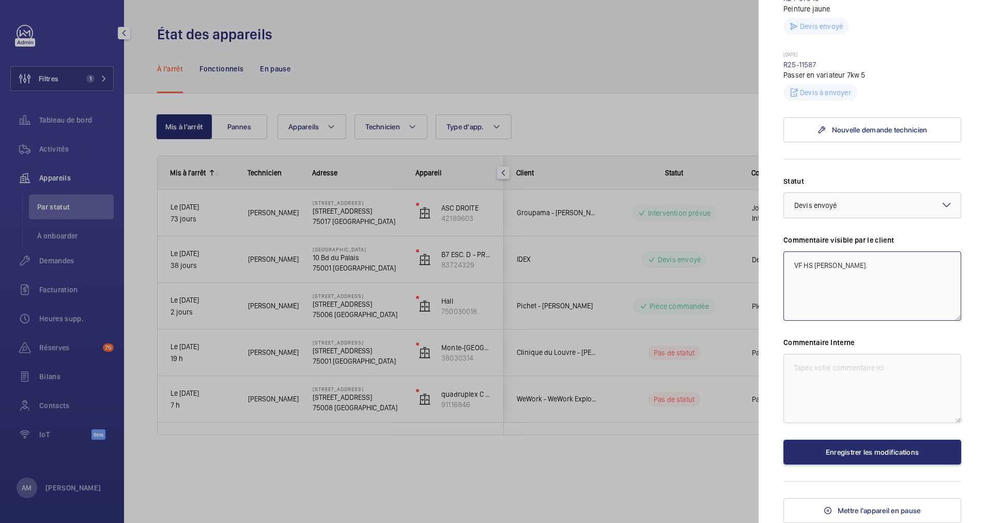
type textarea "VF HS Devis envoyé."
click at [817, 366] on textarea at bounding box center [873, 388] width 178 height 69
paste textarea "VF HS Devis envoyé."
type textarea "VF HS Devis envoyé."
click at [861, 443] on button "Enregistrer les modifications" at bounding box center [873, 451] width 178 height 25
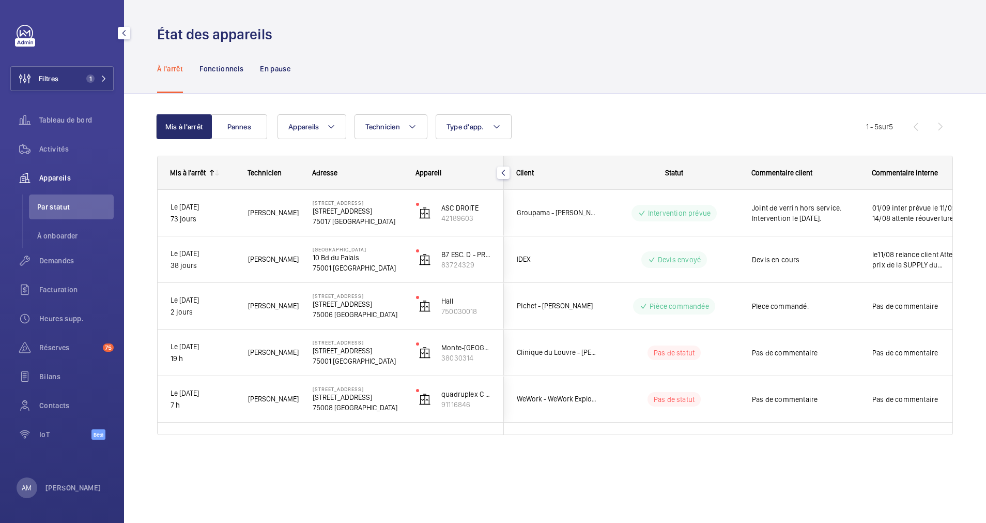
scroll to position [0, 0]
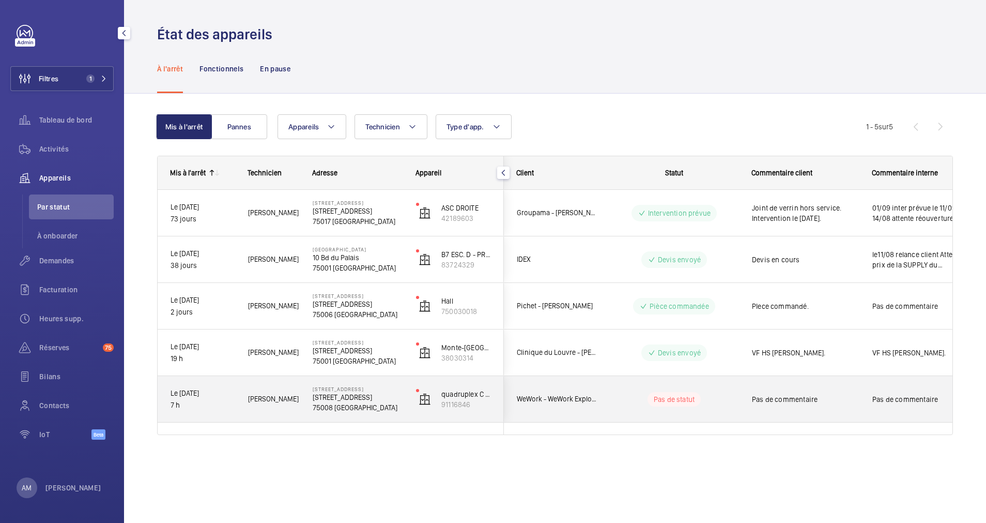
click at [593, 399] on span "WeWork - WeWork Exploitation" at bounding box center [557, 399] width 80 height 12
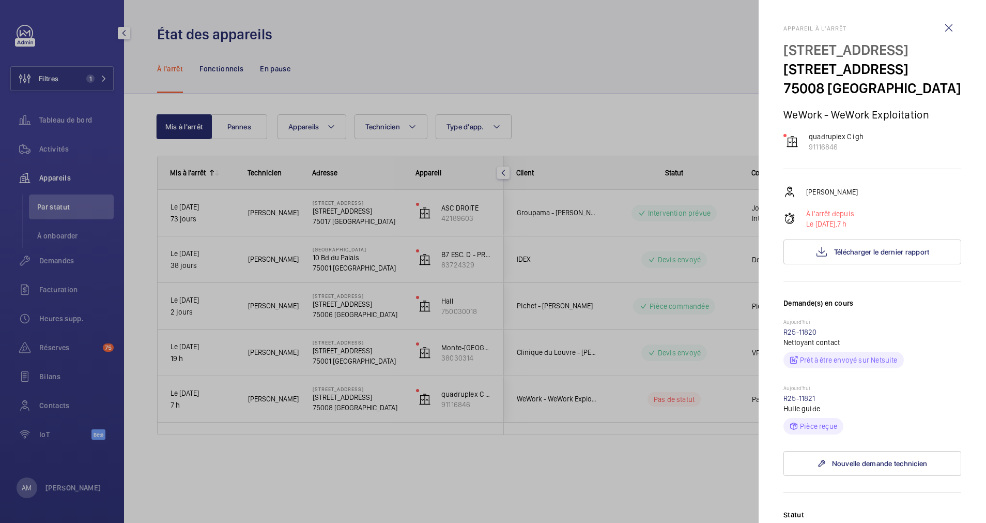
scroll to position [78, 0]
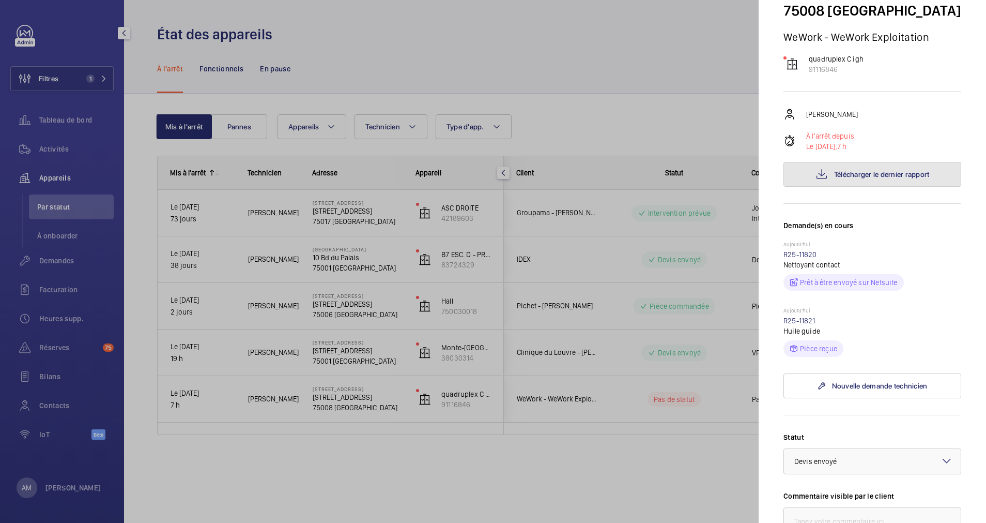
click at [872, 187] on button "Télécharger le dernier rapport" at bounding box center [873, 174] width 178 height 25
click at [417, 58] on div at bounding box center [493, 261] width 986 height 523
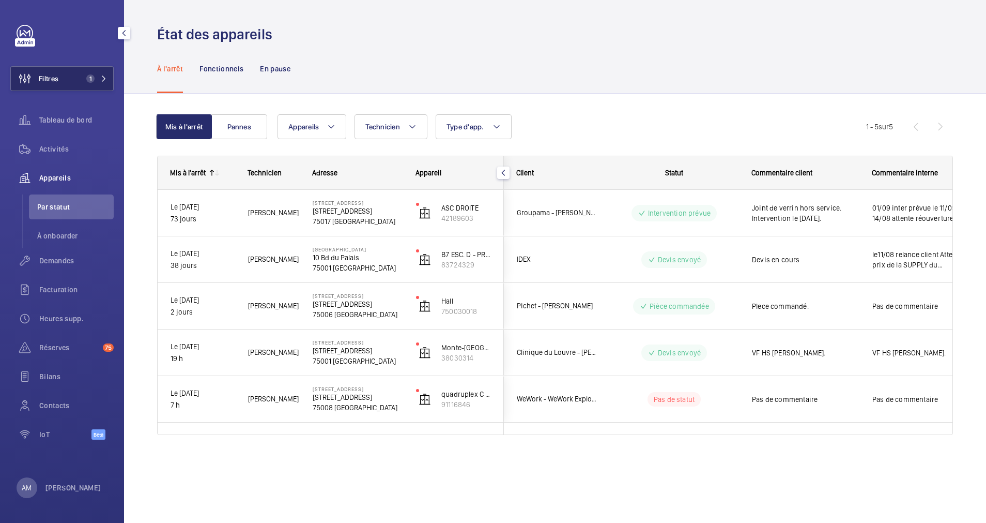
click at [94, 77] on span "1" at bounding box center [90, 78] width 8 height 8
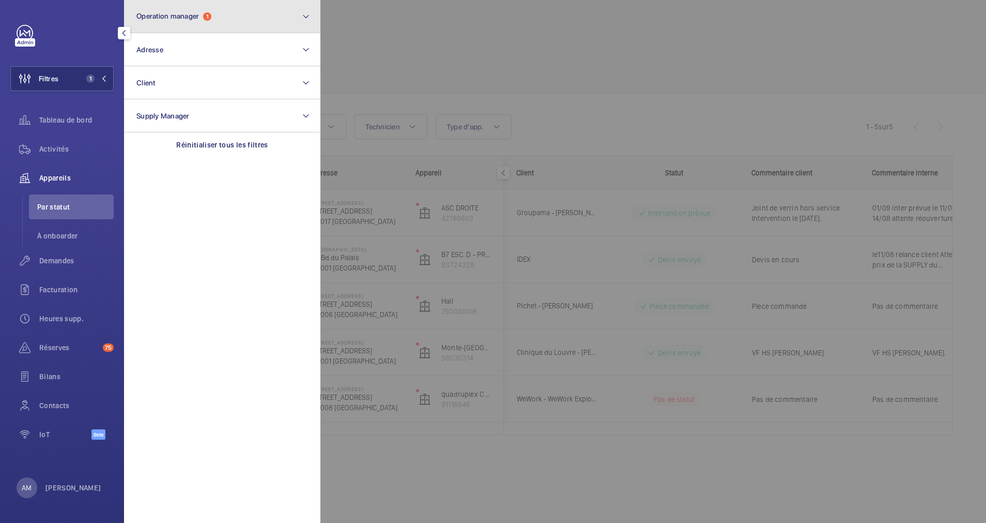
click at [227, 23] on button "Operation manager 1" at bounding box center [222, 16] width 196 height 33
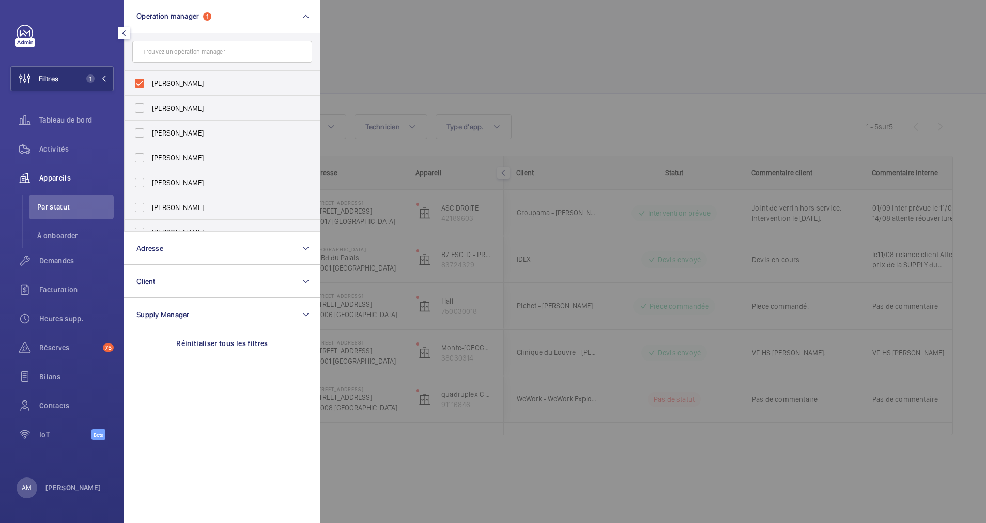
click at [424, 60] on div at bounding box center [814, 261] width 986 height 523
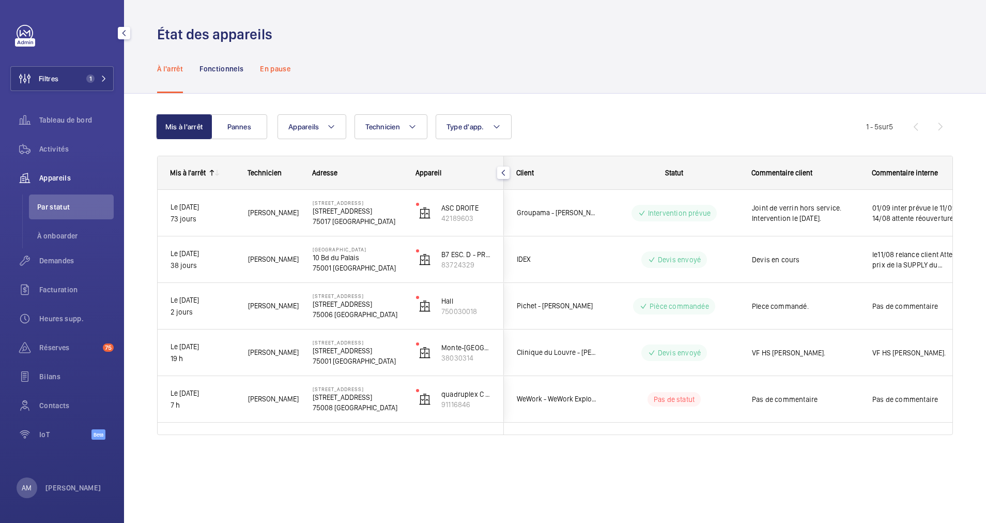
click at [282, 64] on p "En pause" at bounding box center [275, 69] width 31 height 10
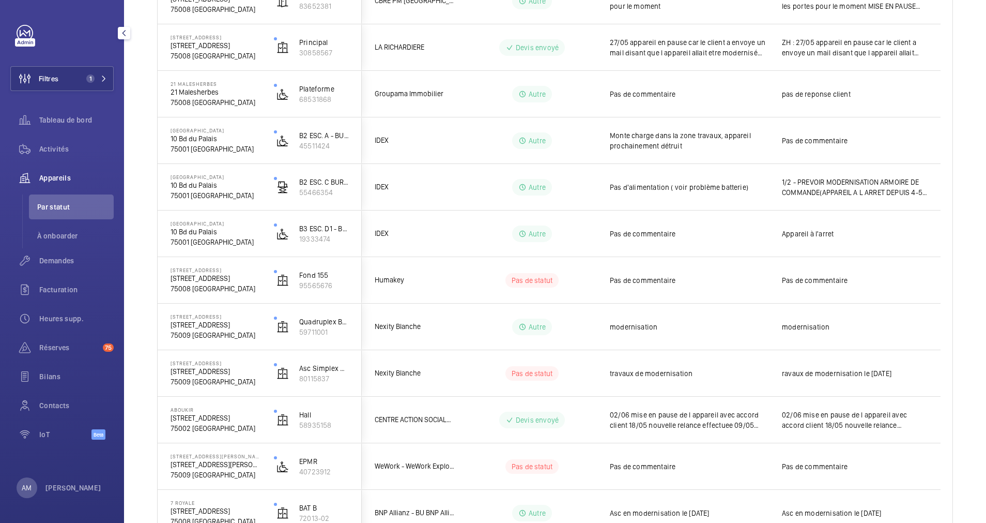
scroll to position [233, 0]
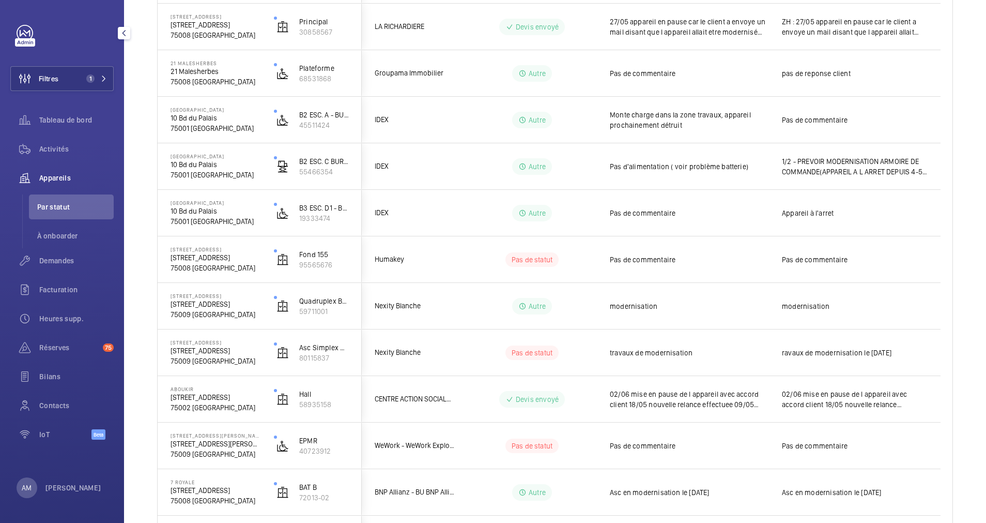
drag, startPoint x: 86, startPoint y: 81, endPoint x: 124, endPoint y: 67, distance: 39.8
click at [92, 78] on span "1" at bounding box center [88, 78] width 12 height 8
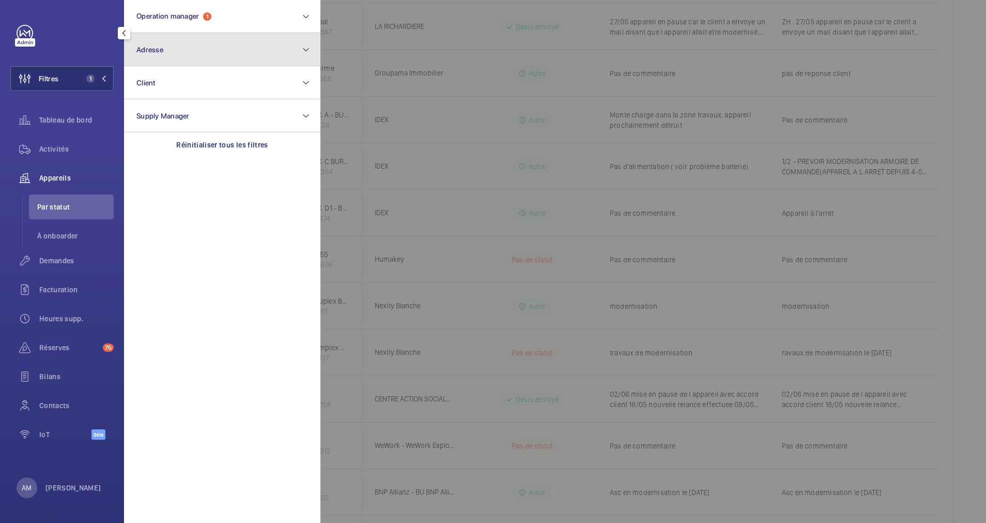
click at [189, 49] on button "Adresse" at bounding box center [222, 49] width 196 height 33
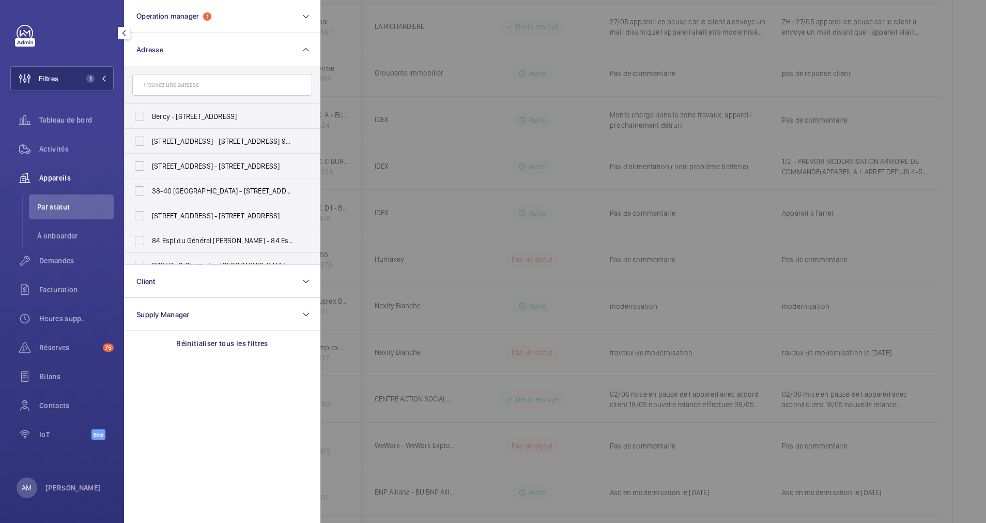
click at [186, 82] on input "text" at bounding box center [222, 85] width 180 height 22
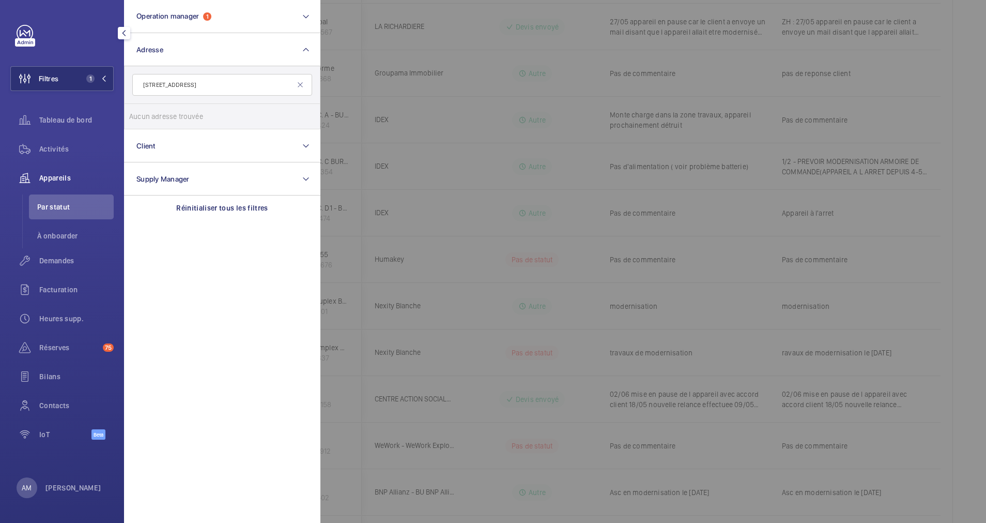
click at [173, 83] on input "6 place des vistoire" at bounding box center [222, 85] width 180 height 22
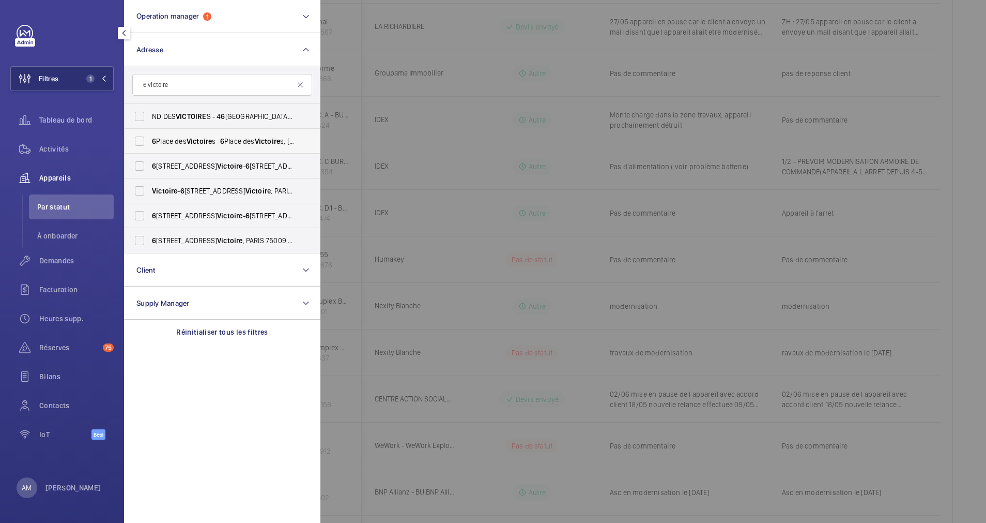
type input "6 victoire"
click at [208, 140] on span "Victoire" at bounding box center [199, 141] width 25 height 8
click at [150, 140] on input "6 Place des Victoire s - 6 Place des Victoire s, 75002 PARIS, PARIS 75002" at bounding box center [139, 141] width 21 height 21
checkbox input "true"
drag, startPoint x: 44, startPoint y: 151, endPoint x: 277, endPoint y: 126, distance: 234.1
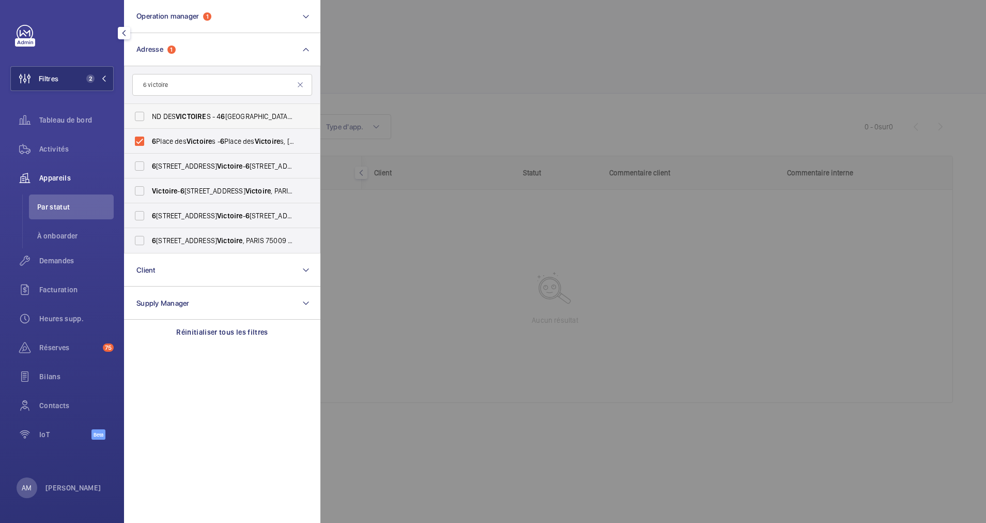
click at [44, 151] on span "Activités" at bounding box center [76, 149] width 74 height 10
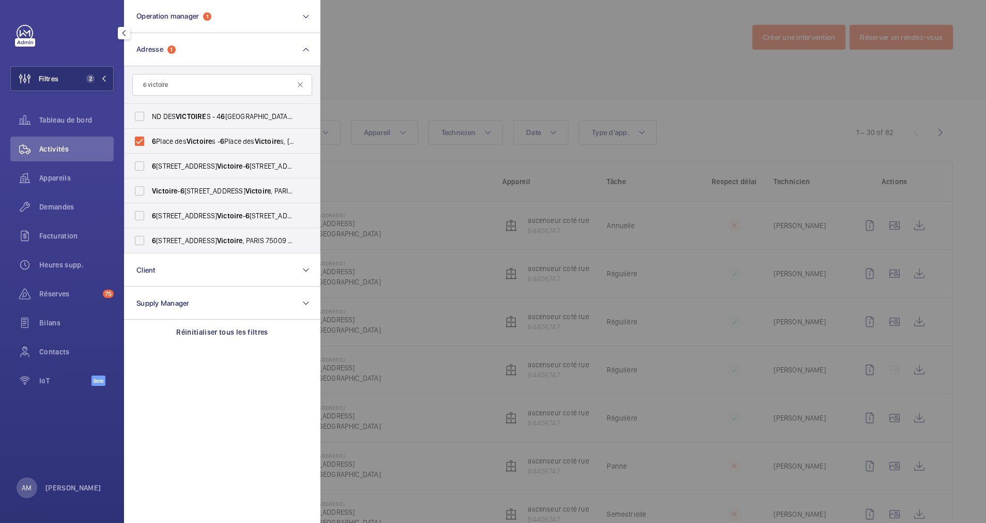
click at [667, 80] on div at bounding box center [814, 261] width 986 height 523
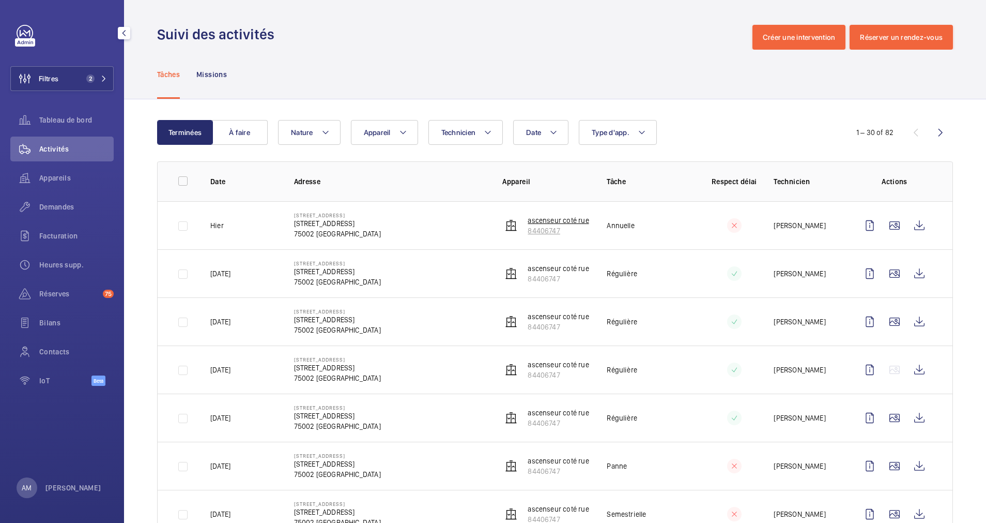
click at [530, 225] on p "ascenseur coté rue" at bounding box center [558, 220] width 61 height 10
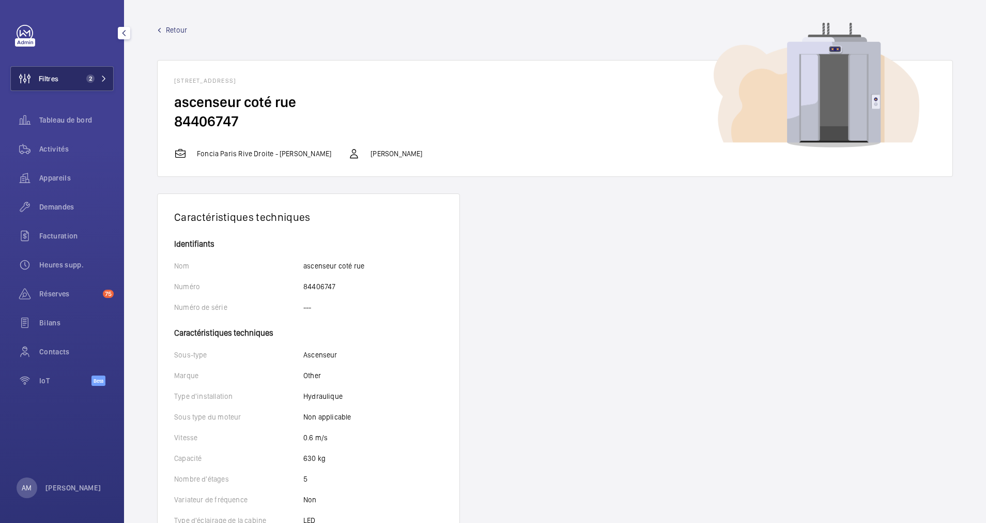
click at [110, 79] on button "Filtres 2" at bounding box center [61, 78] width 103 height 25
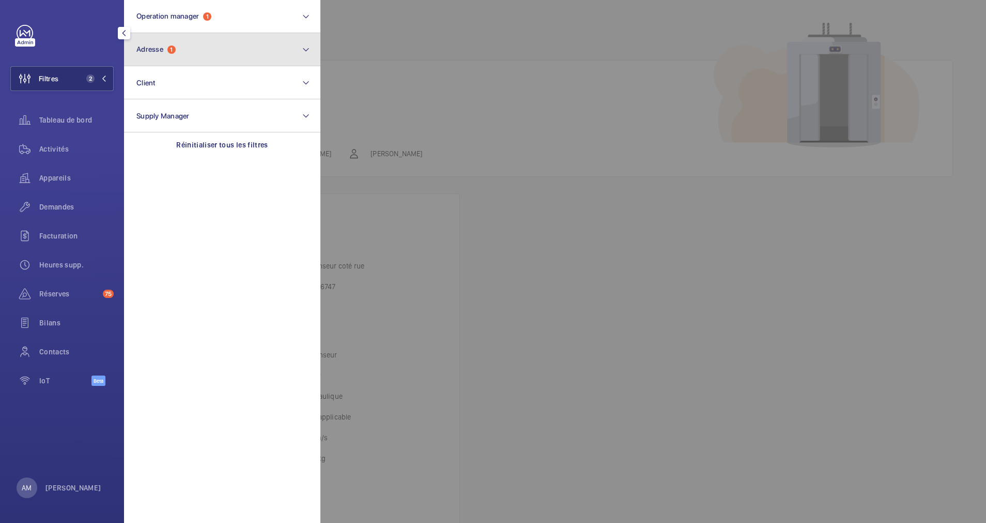
drag, startPoint x: 199, startPoint y: 51, endPoint x: 174, endPoint y: 62, distance: 27.3
click at [188, 54] on button "Adresse 1" at bounding box center [222, 49] width 196 height 33
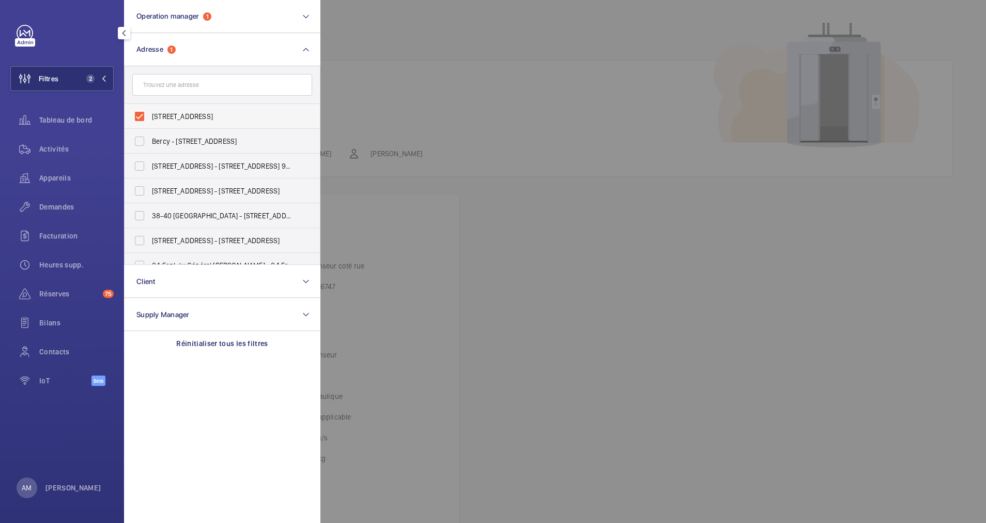
click at [140, 112] on label "6 Place des Victoires - 6 Place des Victoires, 75002 PARIS, PARIS 75002" at bounding box center [215, 116] width 180 height 25
click at [140, 112] on input "6 Place des Victoires - 6 Place des Victoires, 75002 PARIS, PARIS 75002" at bounding box center [139, 116] width 21 height 21
checkbox input "false"
click at [52, 179] on span "Appareils" at bounding box center [76, 178] width 74 height 10
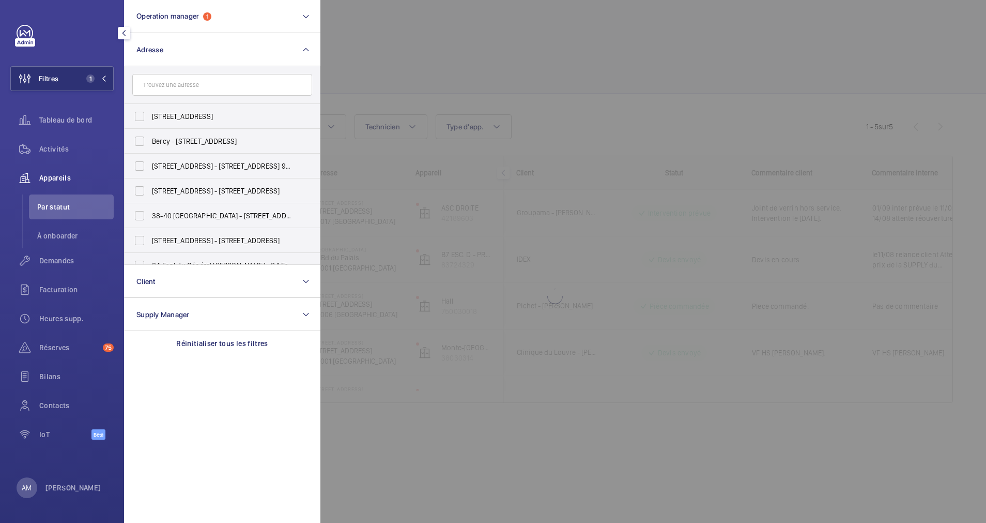
click at [361, 58] on div at bounding box center [814, 261] width 986 height 523
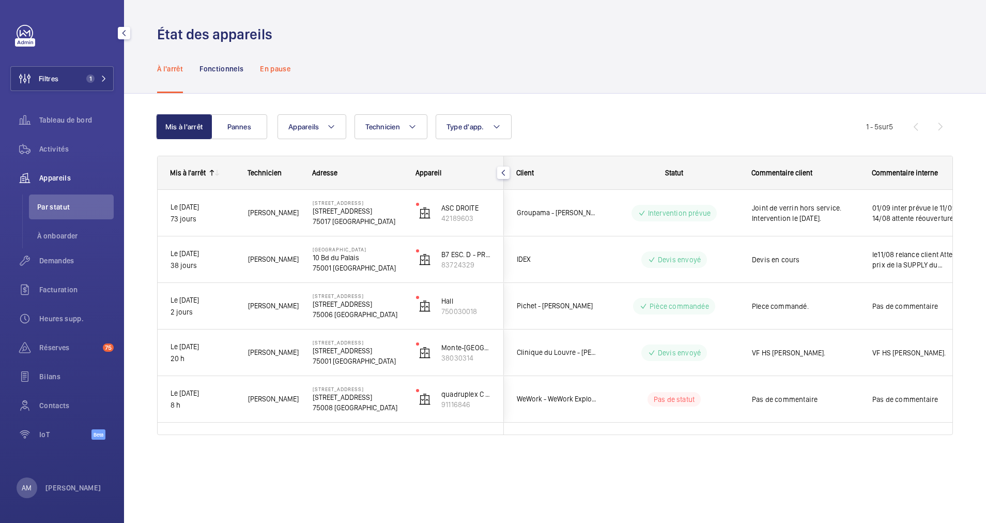
click at [276, 68] on p "En pause" at bounding box center [275, 69] width 31 height 10
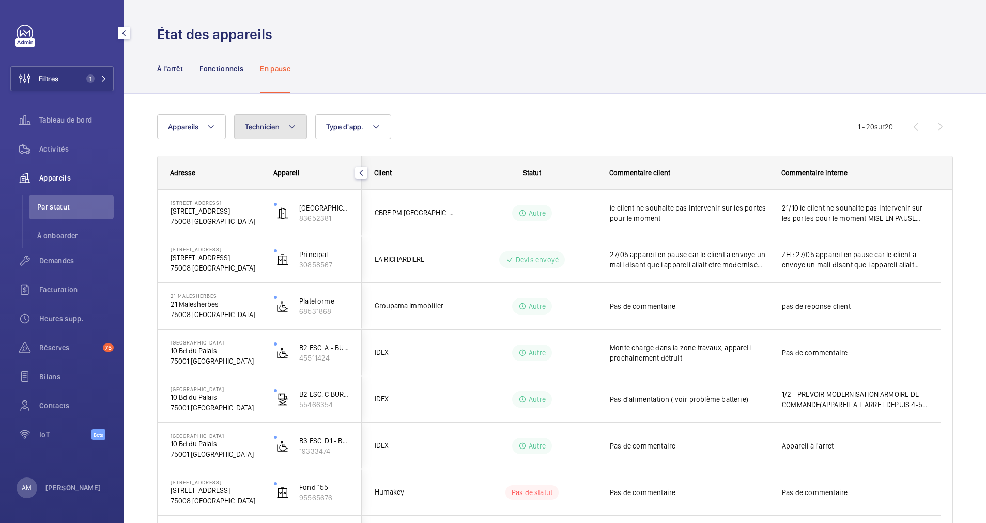
drag, startPoint x: 278, startPoint y: 129, endPoint x: 291, endPoint y: 143, distance: 19.4
click at [278, 129] on span "Technicien" at bounding box center [262, 127] width 35 height 8
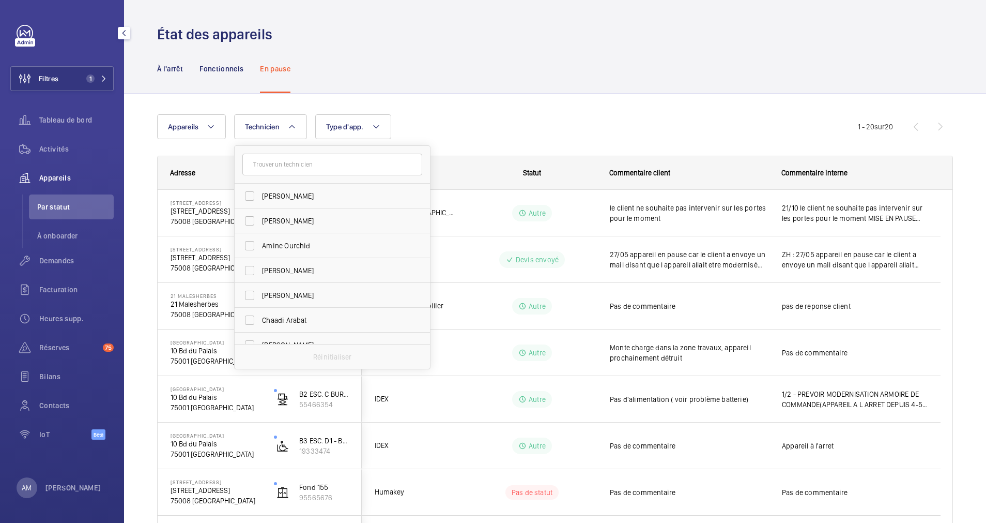
click at [306, 163] on input "text" at bounding box center [332, 165] width 180 height 22
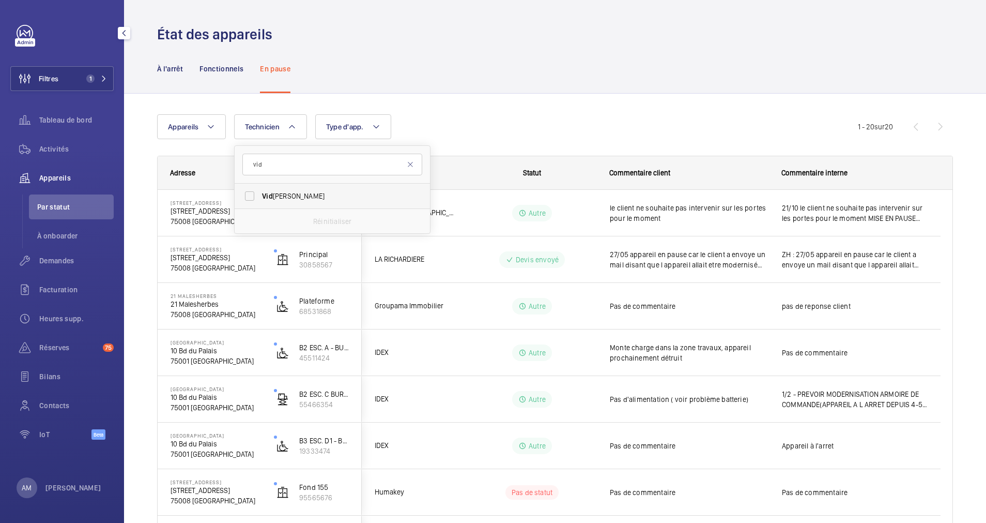
type input "vid"
click at [272, 191] on span "Vid jay Virappane" at bounding box center [333, 196] width 142 height 10
click at [260, 191] on input "Vid jay Virappane" at bounding box center [249, 196] width 21 height 21
checkbox input "true"
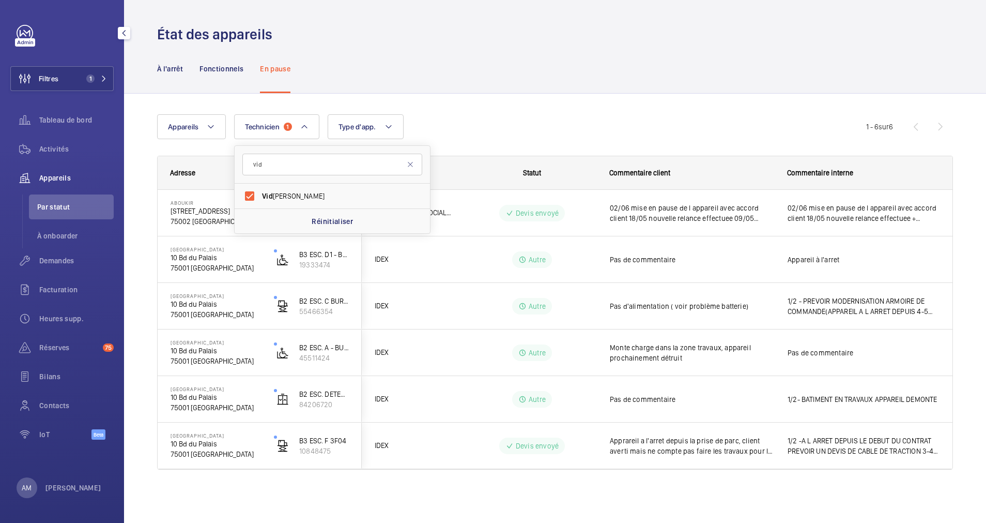
click at [469, 132] on div "Appareils Technicien 1 vid Vid jay Virappane Réinitialiser Type d'app. Plus de …" at bounding box center [511, 126] width 709 height 25
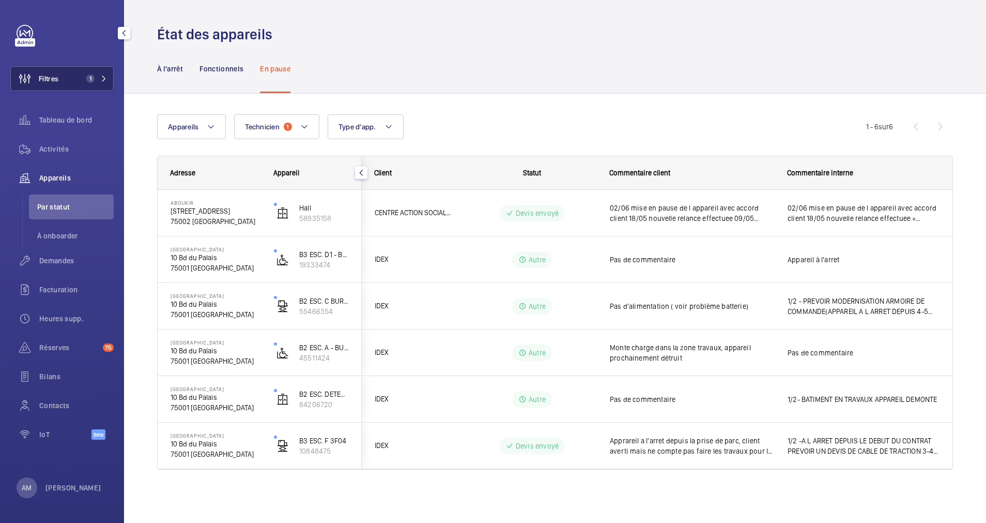
click at [106, 74] on button "Filtres 1" at bounding box center [61, 78] width 103 height 25
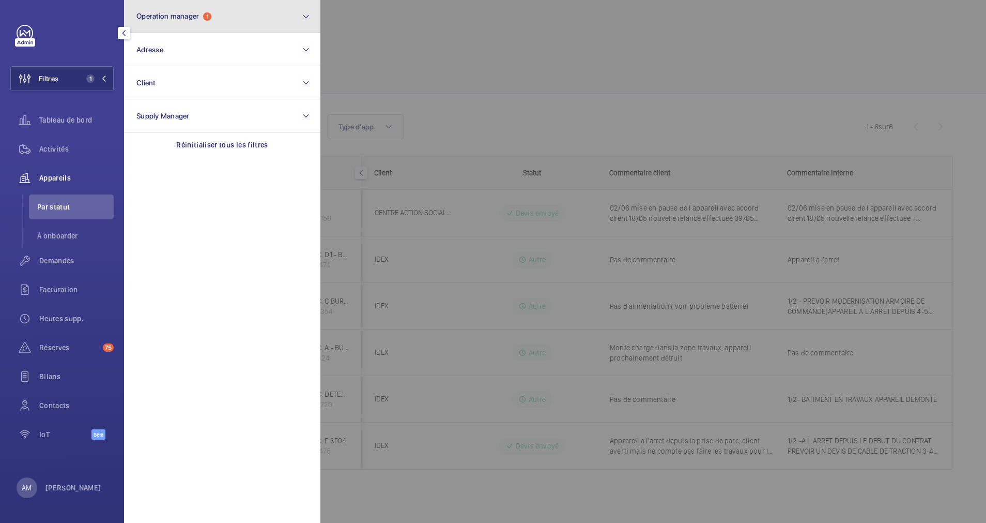
click at [260, 20] on button "Operation manager 1" at bounding box center [222, 16] width 196 height 33
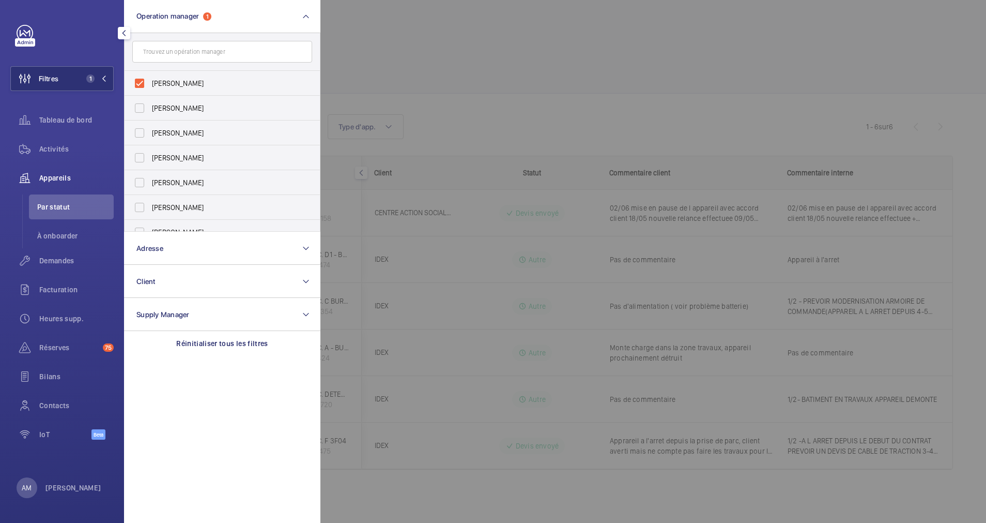
click at [444, 47] on div at bounding box center [814, 261] width 986 height 523
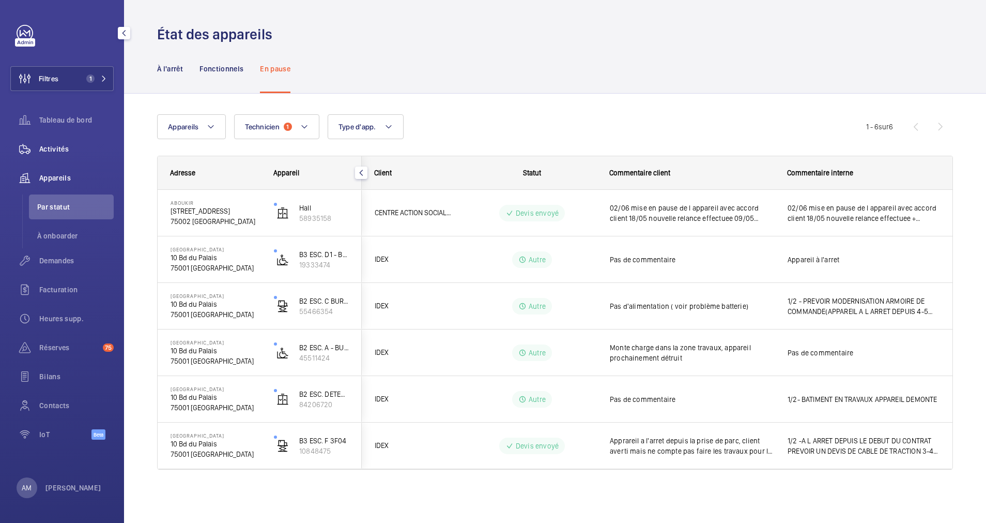
click at [59, 145] on span "Activités" at bounding box center [76, 149] width 74 height 10
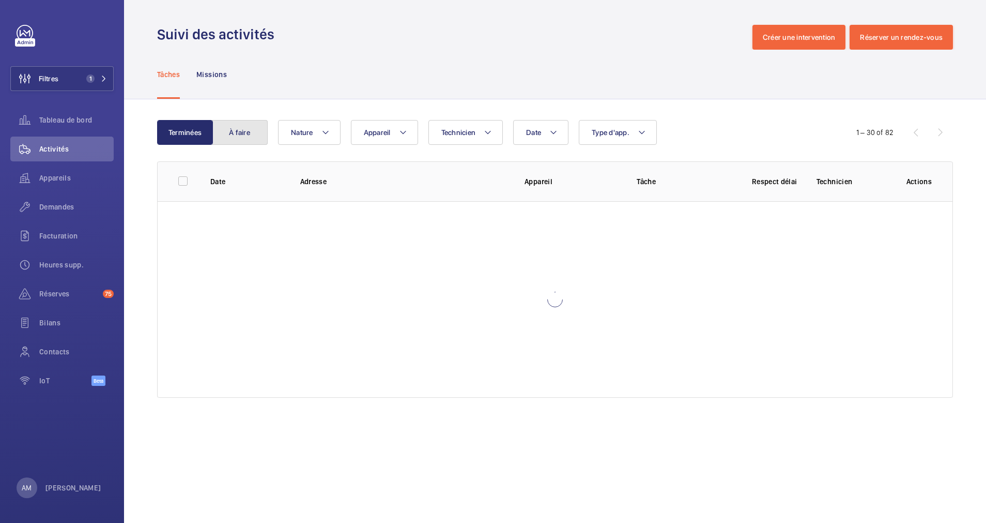
click at [240, 123] on button "À faire" at bounding box center [240, 132] width 56 height 25
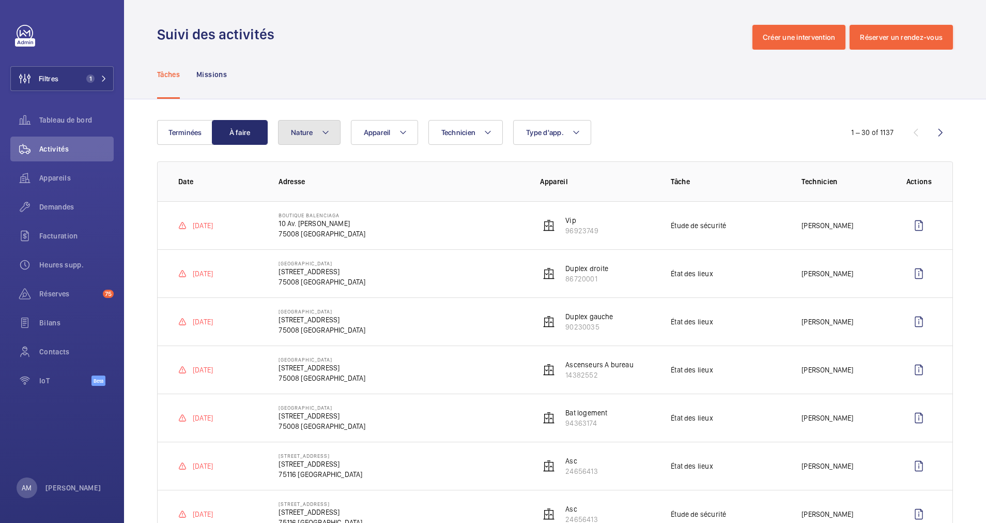
click at [328, 130] on mat-icon at bounding box center [326, 132] width 8 height 12
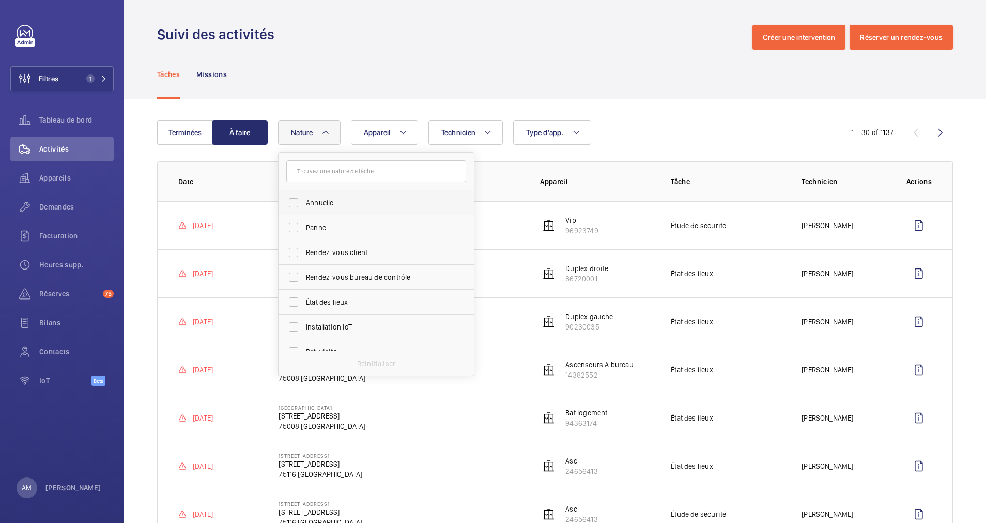
click at [301, 203] on label "Annuelle" at bounding box center [369, 202] width 180 height 25
click at [301, 203] on input "Annuelle" at bounding box center [293, 202] width 21 height 21
checkbox input "true"
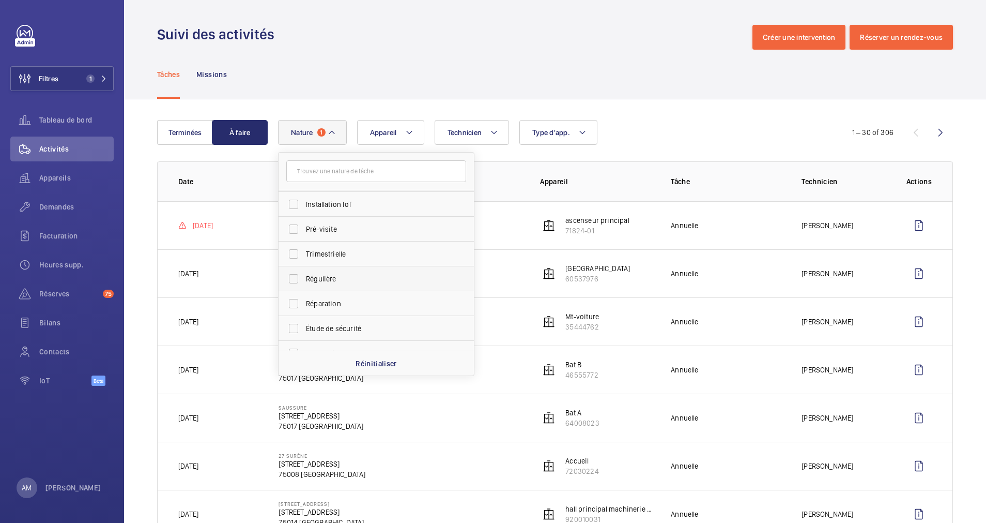
scroll to position [155, 0]
click at [301, 221] on label "Trimestrielle" at bounding box center [369, 221] width 180 height 25
click at [301, 221] on input "Trimestrielle" at bounding box center [293, 221] width 21 height 21
checkbox input "true"
drag, startPoint x: 293, startPoint y: 317, endPoint x: 306, endPoint y: 292, distance: 28.7
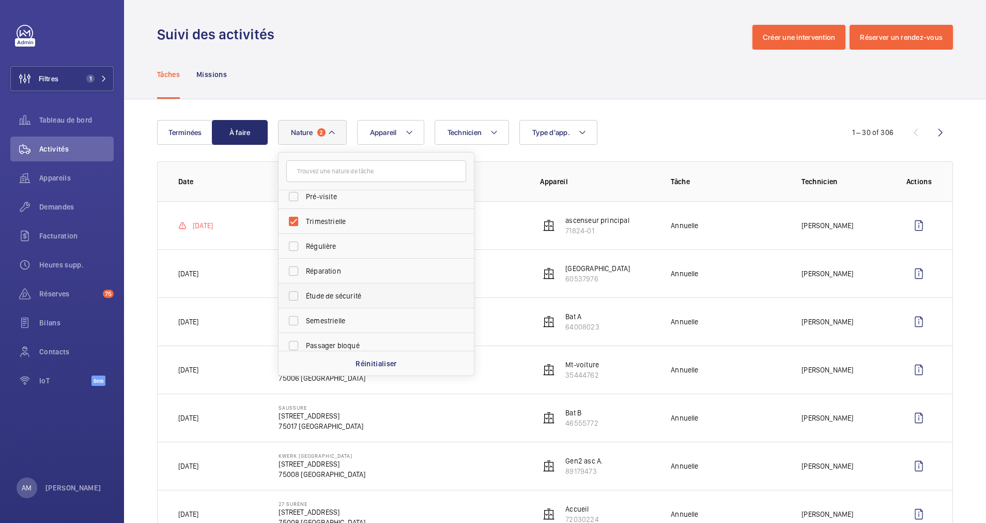
click at [293, 317] on label "Semestrielle" at bounding box center [369, 320] width 180 height 25
click at [293, 317] on input "Semestrielle" at bounding box center [293, 320] width 21 height 21
checkbox input "true"
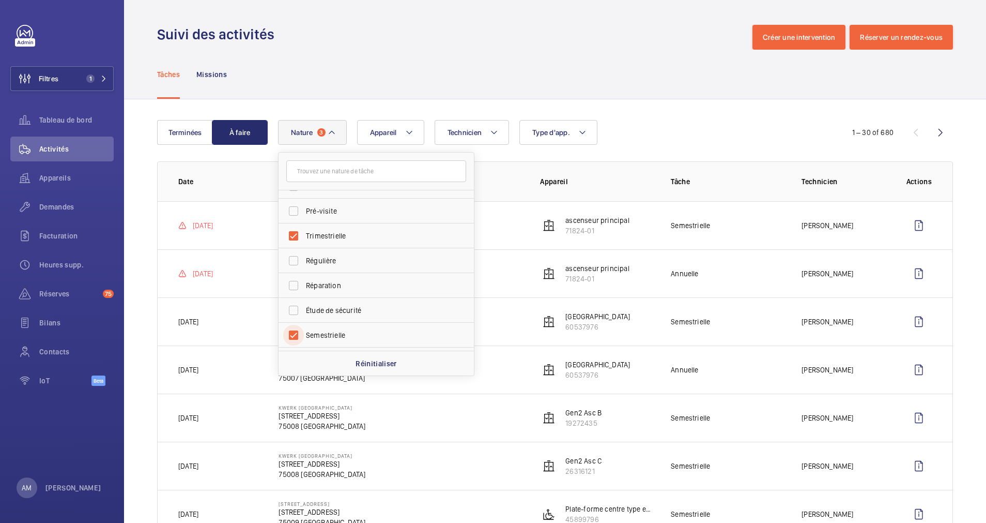
scroll to position [155, 0]
click at [298, 243] on label "Régulière" at bounding box center [369, 246] width 180 height 25
click at [298, 243] on input "Régulière" at bounding box center [293, 246] width 21 height 21
checkbox input "true"
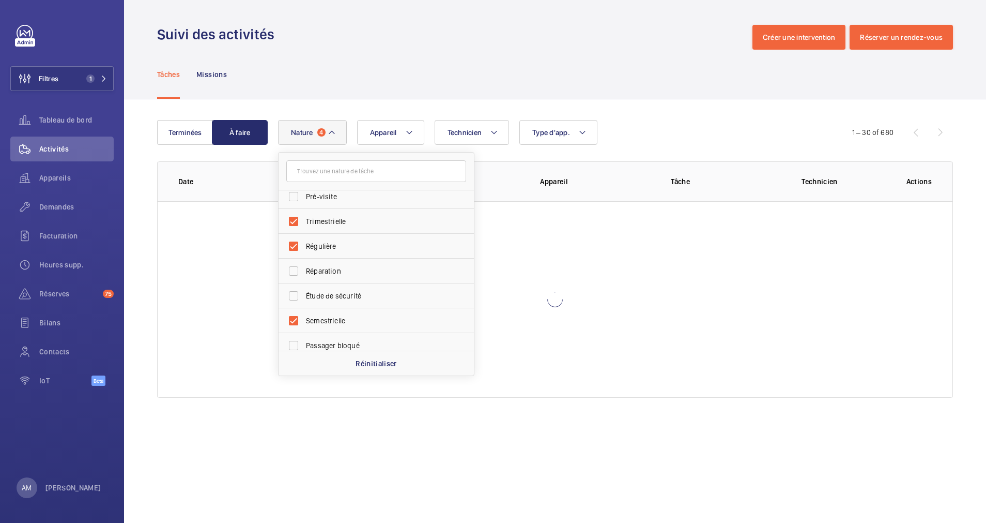
click at [677, 134] on div "Technicien Appareil Type d'app. Nature 4 Annuelle Panne Rendez-vous client Rend…" at bounding box center [553, 132] width 551 height 25
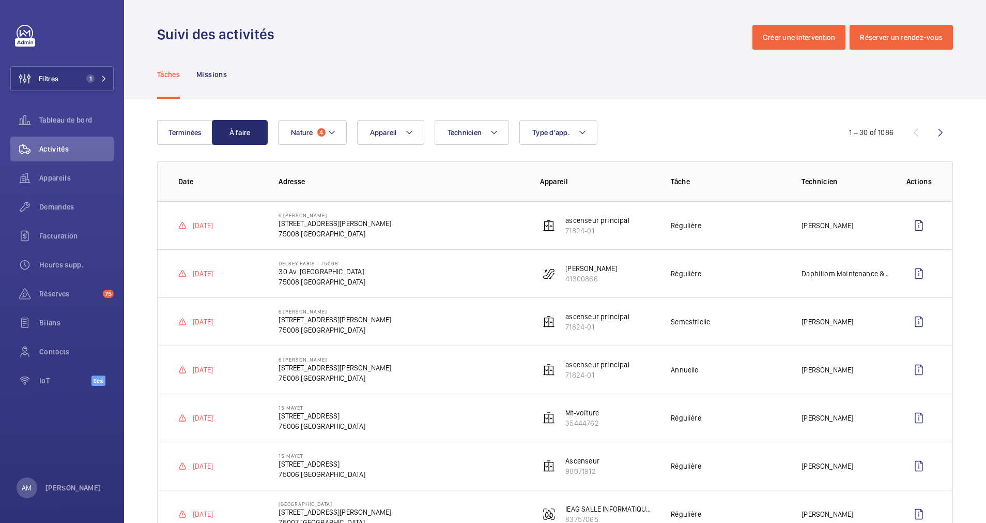
scroll to position [78, 0]
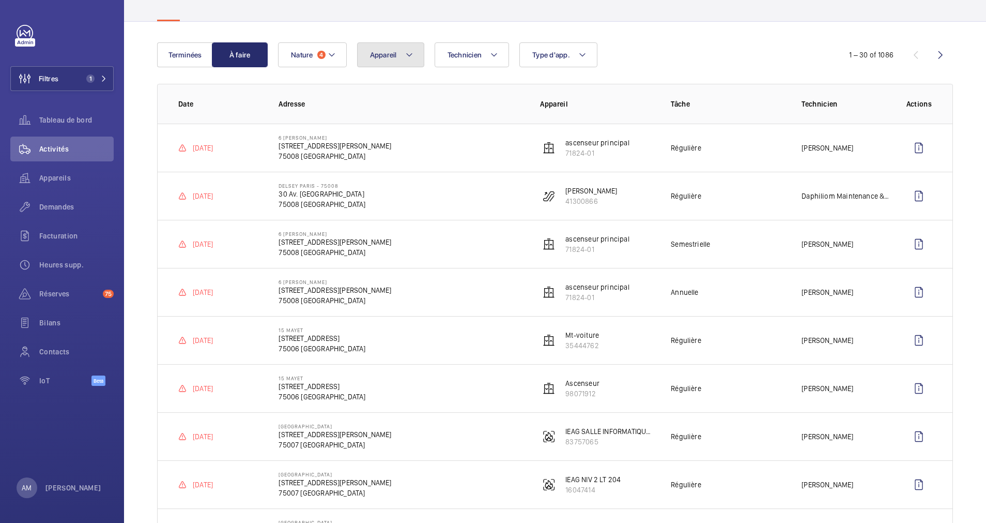
click at [400, 55] on button "Appareil" at bounding box center [390, 54] width 67 height 25
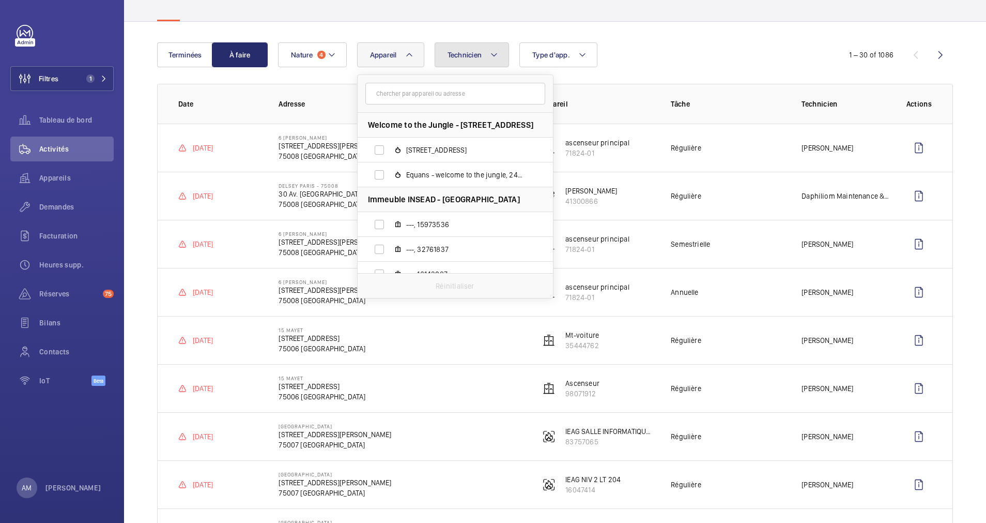
click at [472, 53] on span "Technicien" at bounding box center [465, 55] width 35 height 8
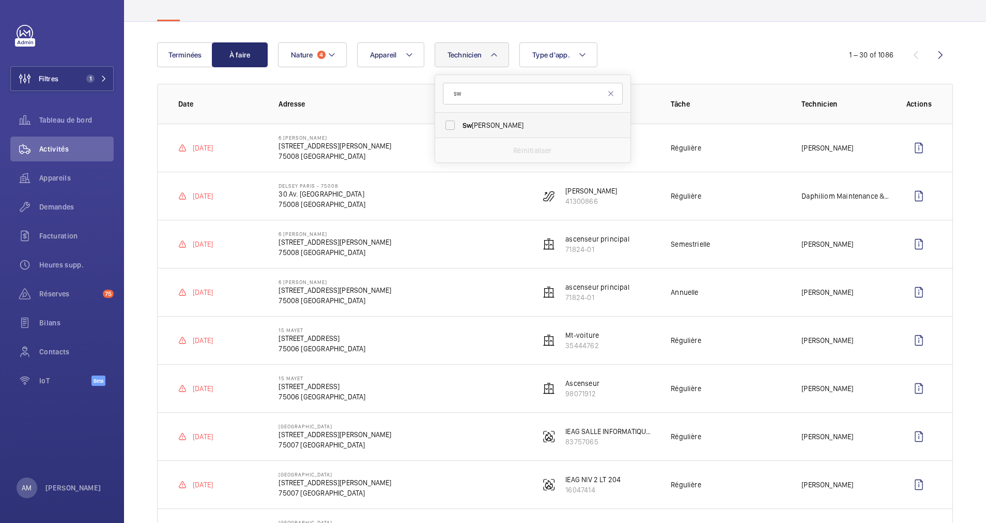
type input "sw"
click at [488, 123] on span "Sw adrou-Dine Zaïdi" at bounding box center [534, 125] width 142 height 10
click at [461, 123] on input "Sw adrou-Dine Zaïdi" at bounding box center [450, 125] width 21 height 21
checkbox input "true"
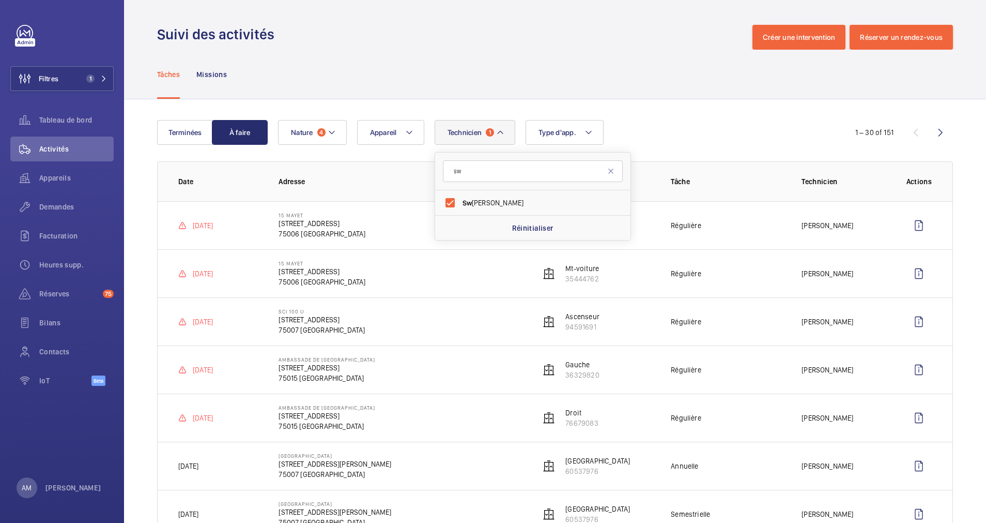
drag, startPoint x: 87, startPoint y: 73, endPoint x: 117, endPoint y: 65, distance: 31.1
click at [87, 73] on button "Filtres 1" at bounding box center [61, 78] width 103 height 25
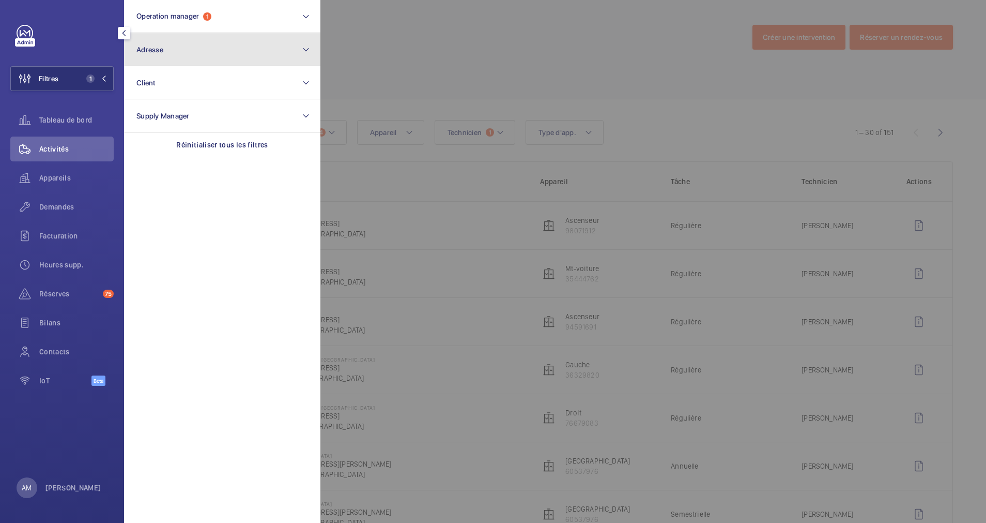
click at [177, 45] on button "Adresse" at bounding box center [222, 49] width 196 height 33
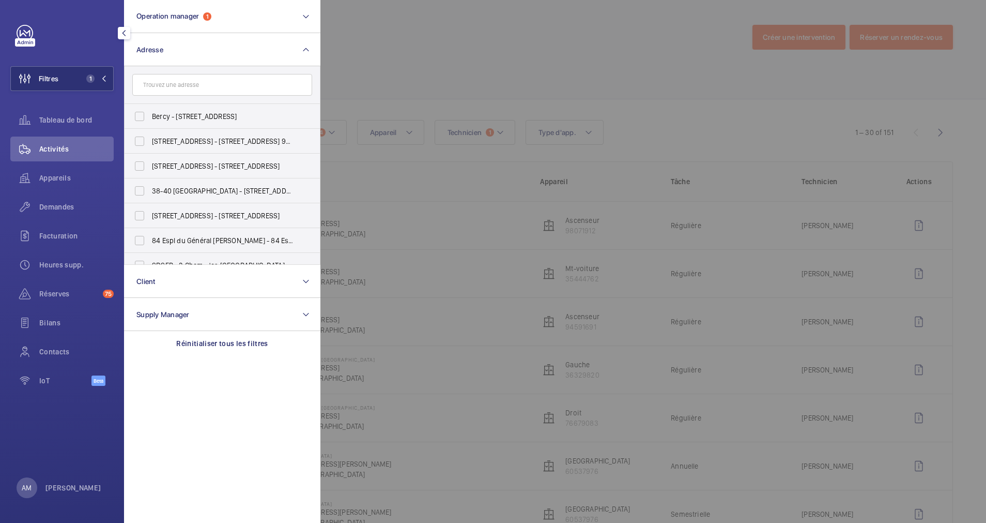
click at [466, 52] on div at bounding box center [814, 261] width 986 height 523
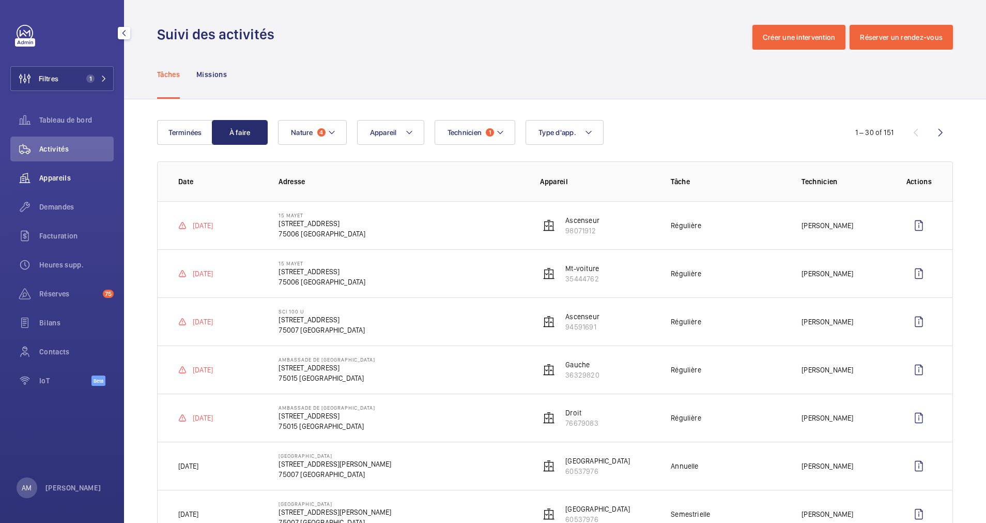
click at [38, 172] on wm-front-icon-button at bounding box center [24, 177] width 29 height 25
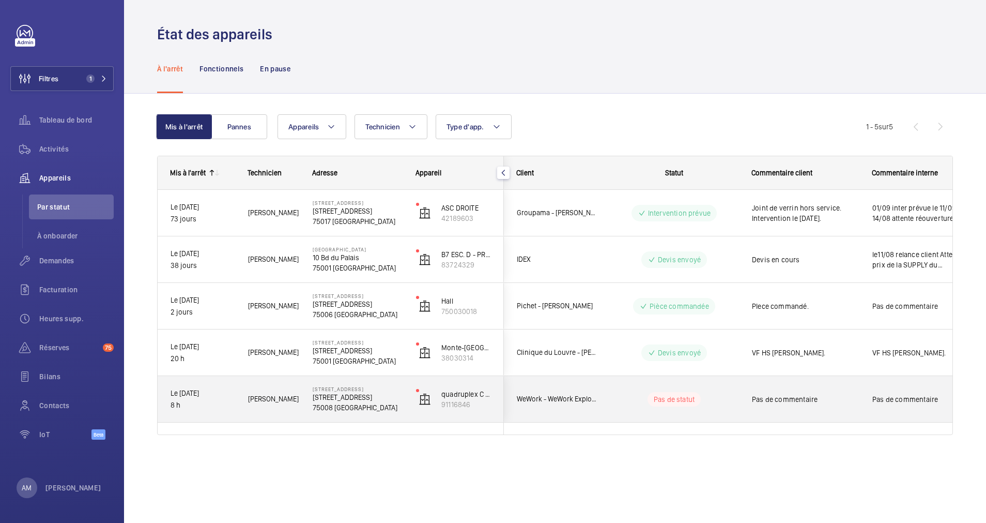
click at [369, 405] on p "75008 [GEOGRAPHIC_DATA]" at bounding box center [358, 407] width 90 height 10
